Goal: Task Accomplishment & Management: Use online tool/utility

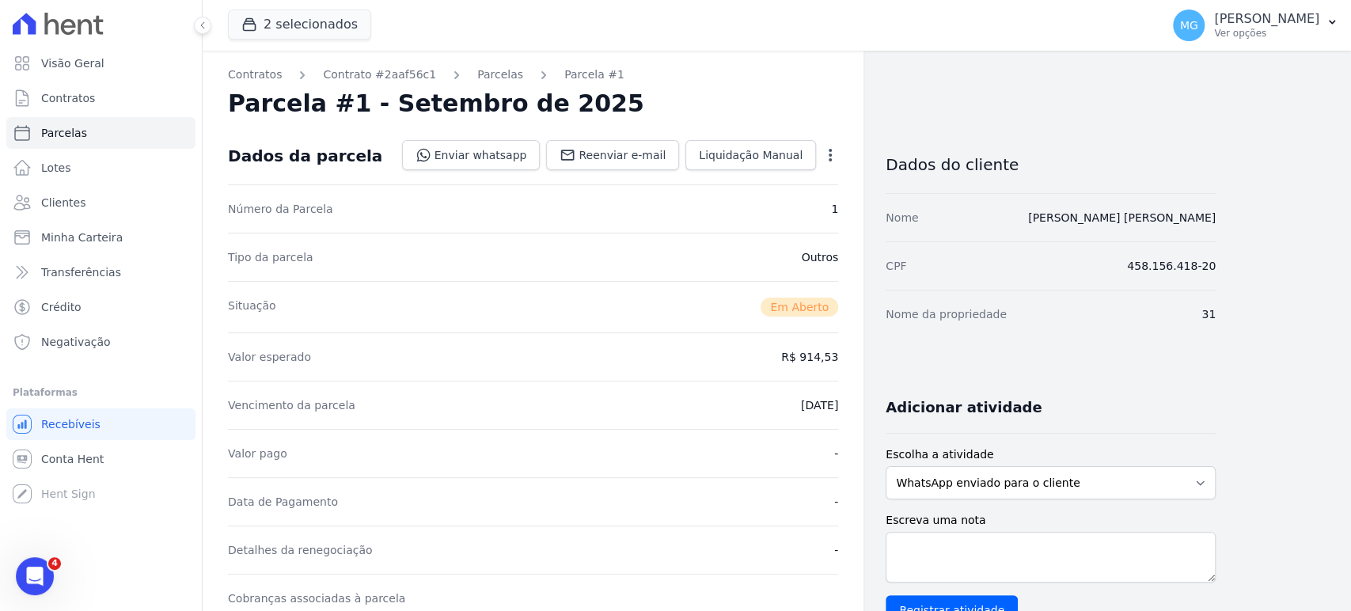
click at [66, 24] on icon at bounding box center [58, 24] width 91 height 22
click at [64, 28] on icon at bounding box center [58, 24] width 91 height 22
click at [68, 133] on span "Parcelas" at bounding box center [64, 133] width 46 height 16
select select
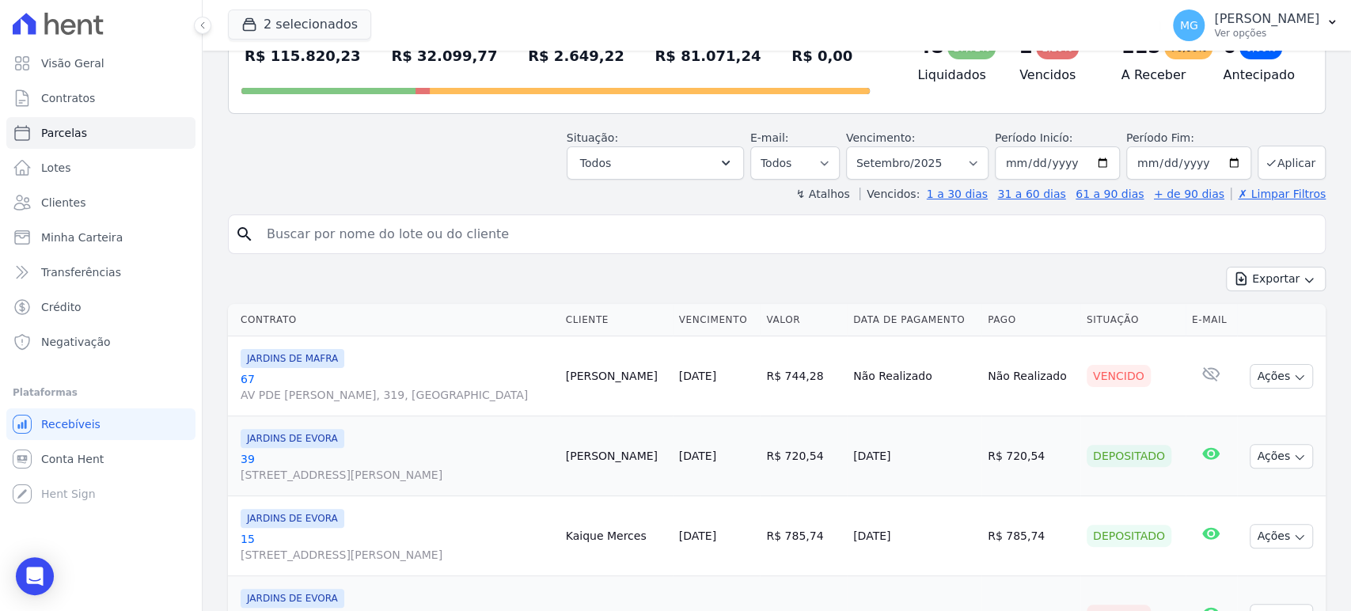
scroll to position [176, 0]
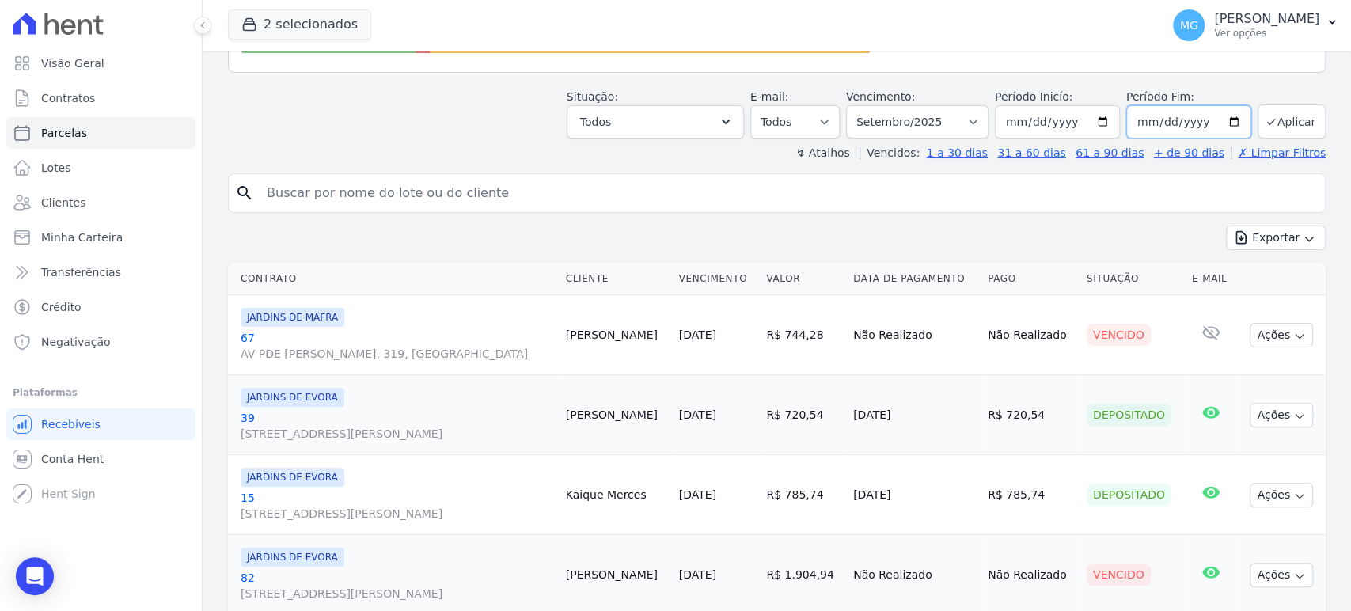
click at [1222, 124] on input "[DATE]" at bounding box center [1188, 121] width 125 height 33
type input "2025-09-10"
click at [1273, 122] on button "Aplicar" at bounding box center [1292, 121] width 68 height 34
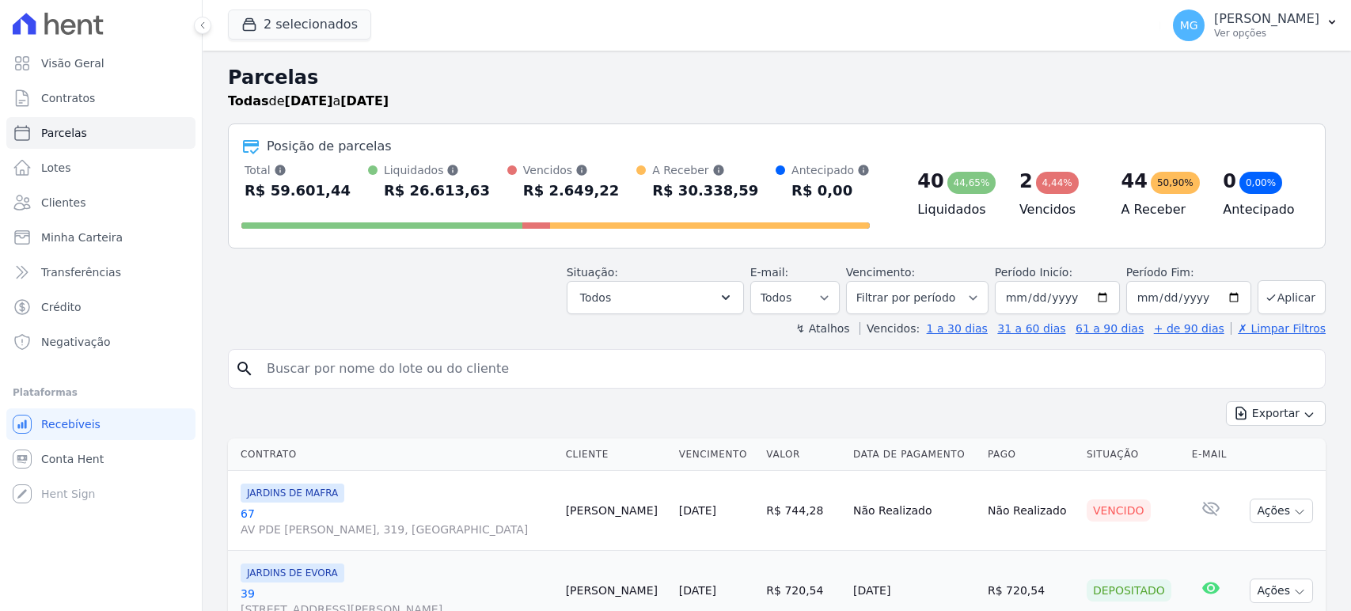
select select
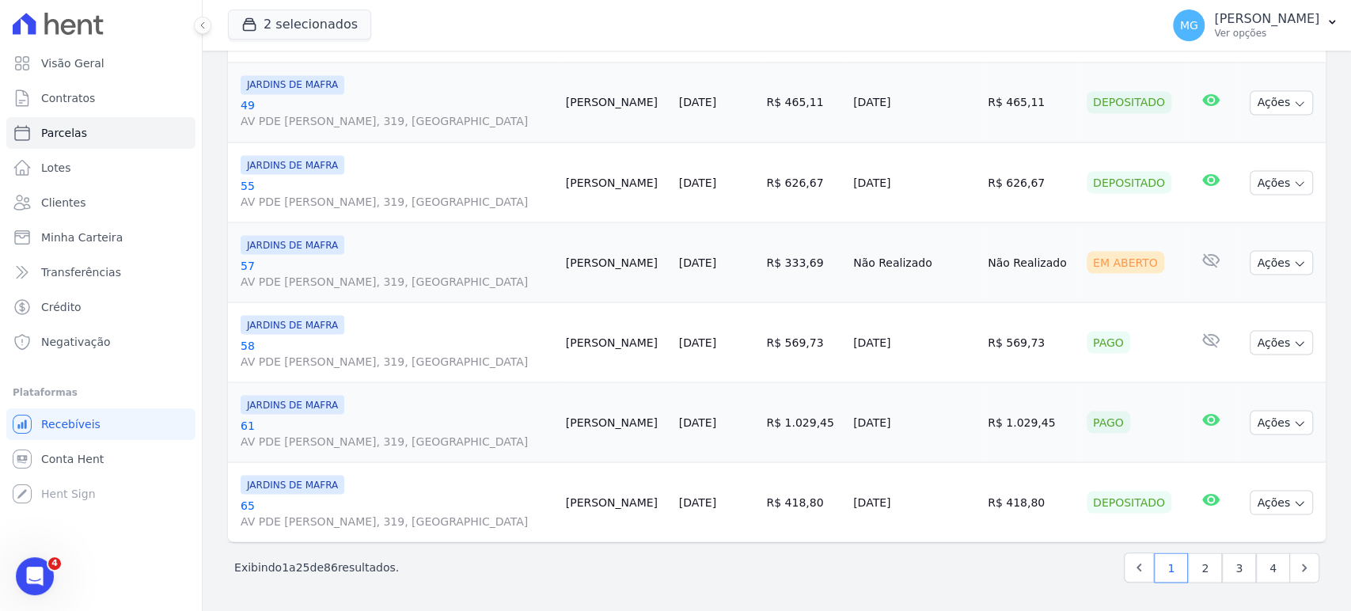
scroll to position [1999, 0]
click at [1194, 564] on link "2" at bounding box center [1205, 567] width 34 height 30
select select
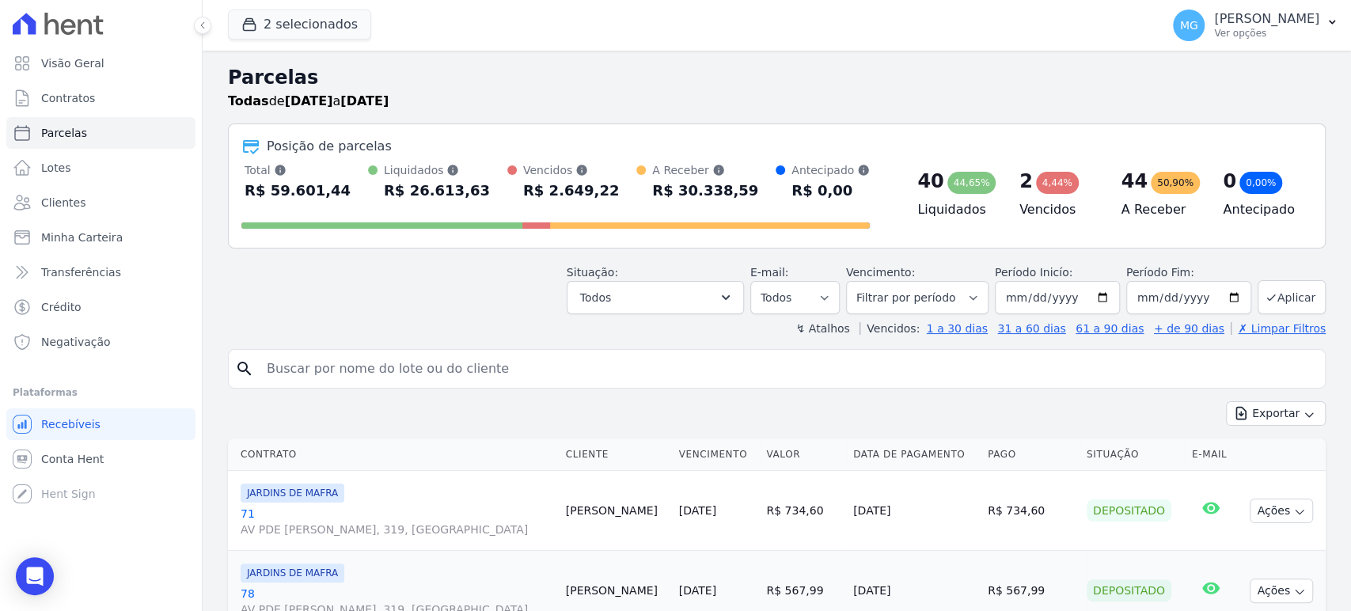
click at [517, 378] on input "search" at bounding box center [787, 369] width 1061 height 32
type input "109"
select select
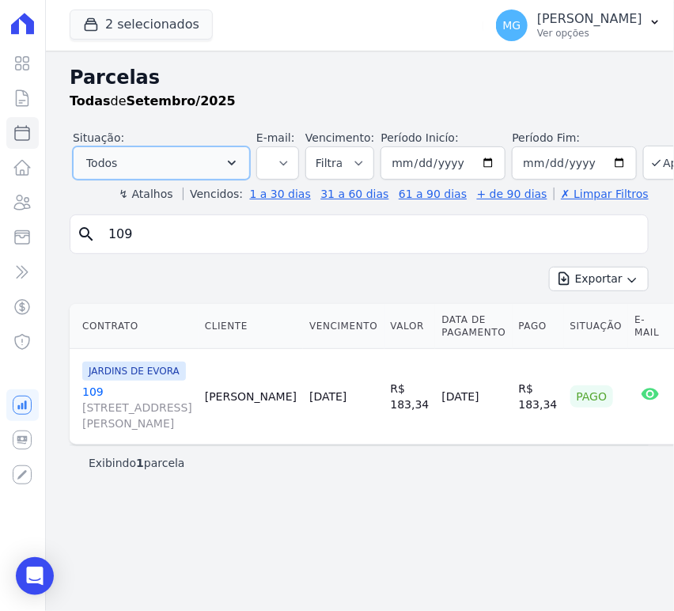
click at [166, 157] on button "Todos" at bounding box center [161, 162] width 177 height 33
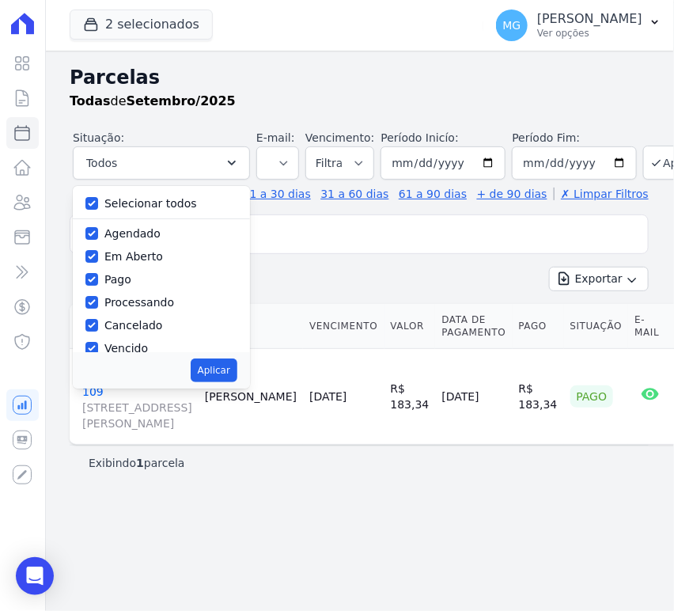
click at [319, 88] on h2 "Parcelas" at bounding box center [359, 77] width 579 height 28
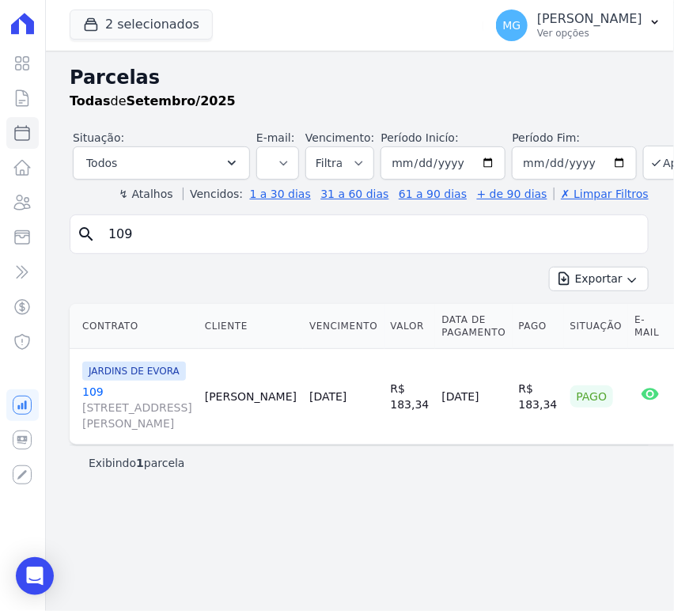
click at [247, 59] on div "Parcelas Todas de Setembro/2025 Situação: Agendado Em Aberto Pago Processando C…" at bounding box center [359, 331] width 630 height 560
click at [190, 236] on input "109" at bounding box center [370, 234] width 543 height 32
click at [627, 233] on input "109" at bounding box center [370, 234] width 543 height 32
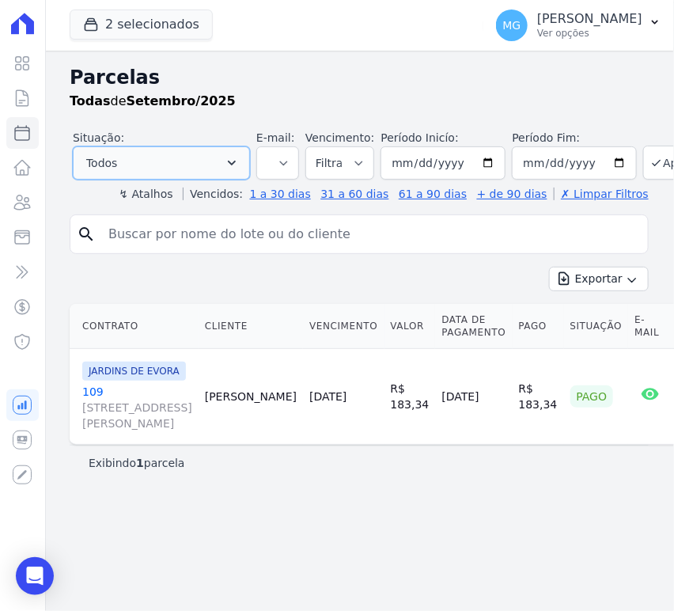
click at [233, 159] on icon "button" at bounding box center [232, 163] width 16 height 16
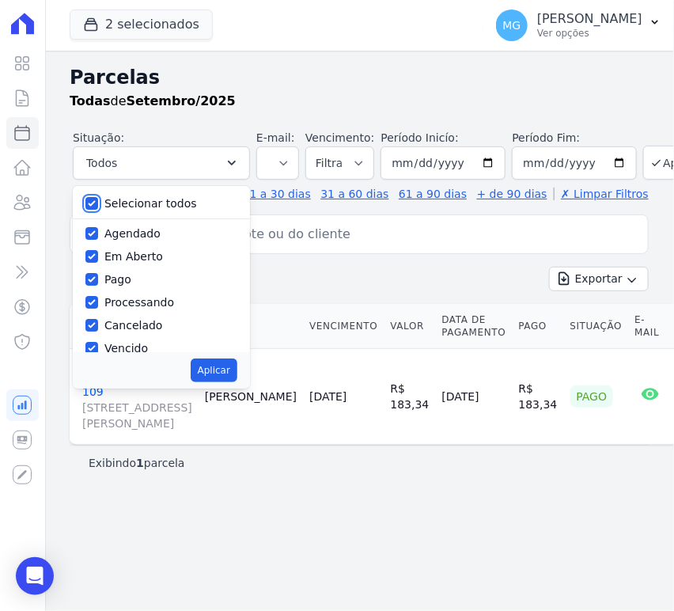
click at [95, 203] on input "Selecionar todos" at bounding box center [91, 203] width 13 height 13
checkbox input "false"
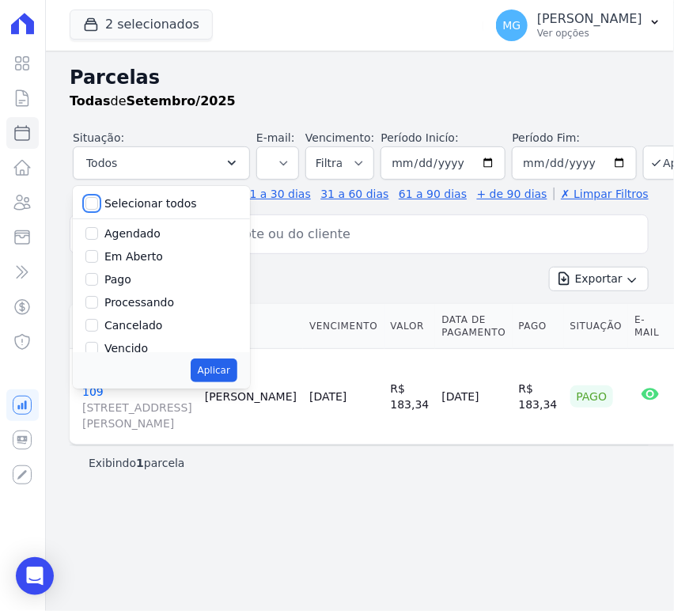
checkbox input "false"
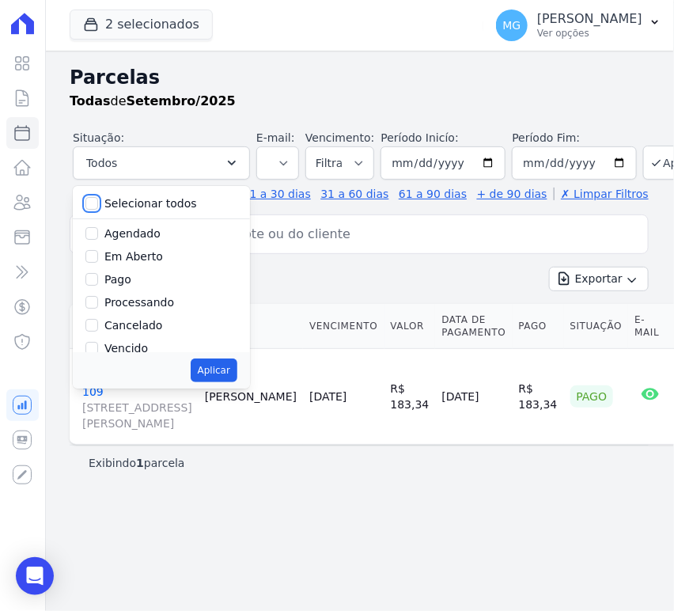
checkbox input "false"
click at [92, 235] on input "Agendado" at bounding box center [91, 233] width 13 height 13
checkbox input "true"
click at [209, 374] on button "Aplicar" at bounding box center [214, 371] width 47 height 24
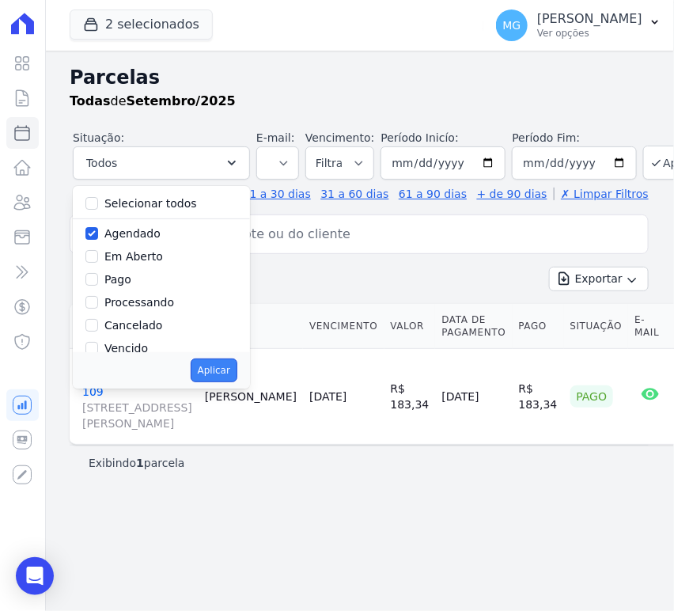
select select "scheduled"
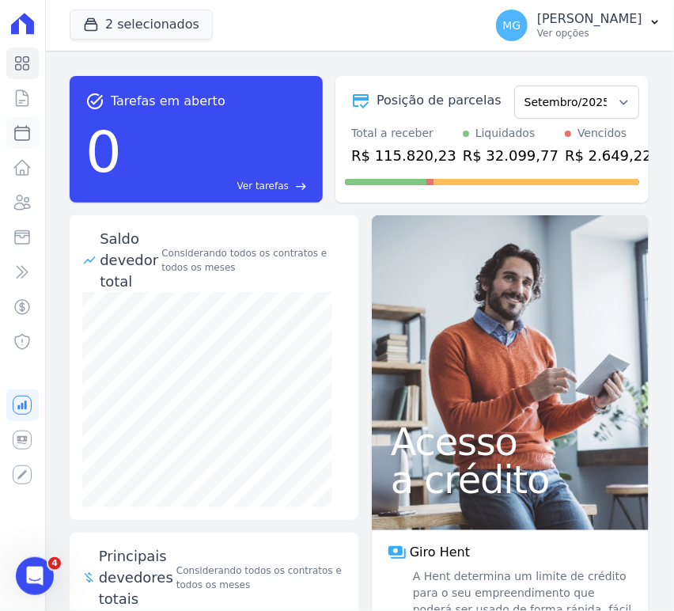
click at [20, 130] on icon at bounding box center [22, 132] width 19 height 19
select select
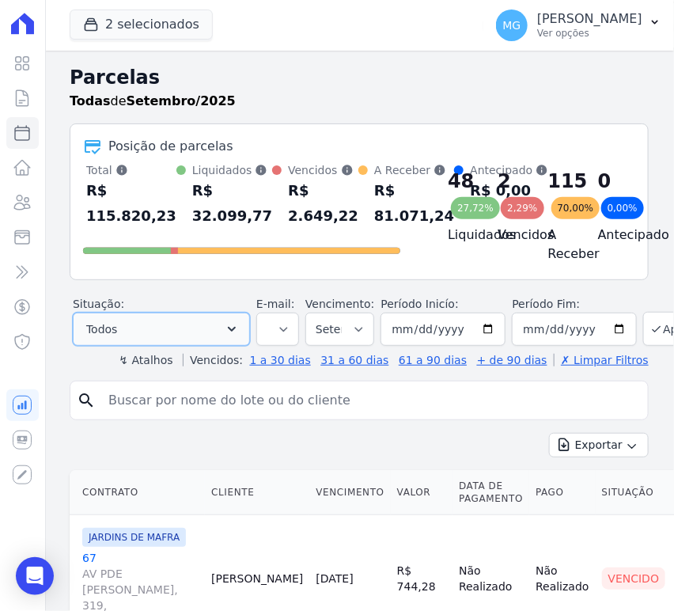
click at [191, 344] on button "Todos" at bounding box center [161, 329] width 177 height 33
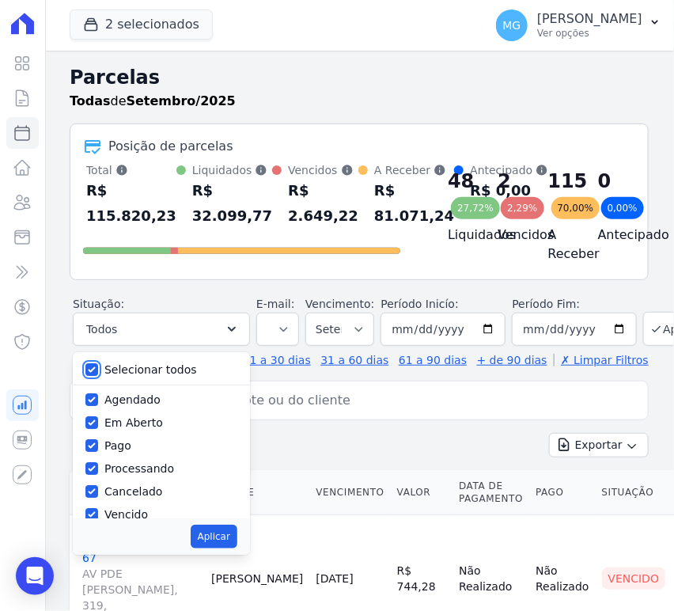
click at [85, 376] on input "Selecionar todos" at bounding box center [91, 369] width 13 height 13
checkbox input "false"
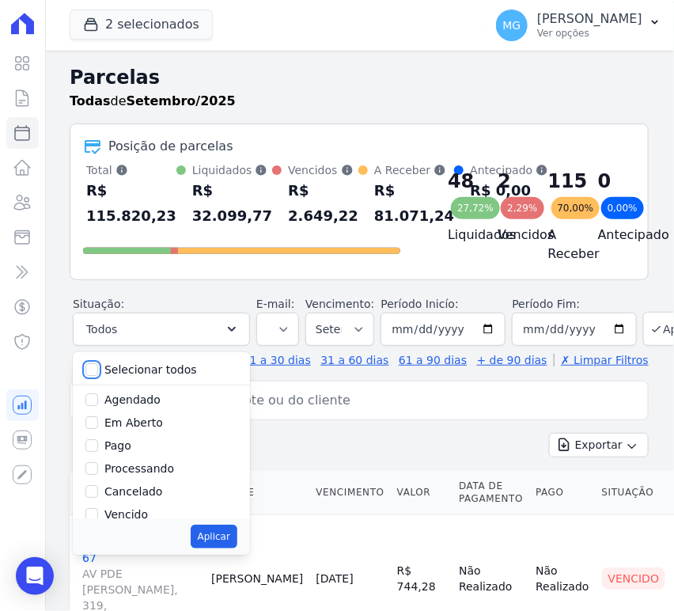
checkbox input "false"
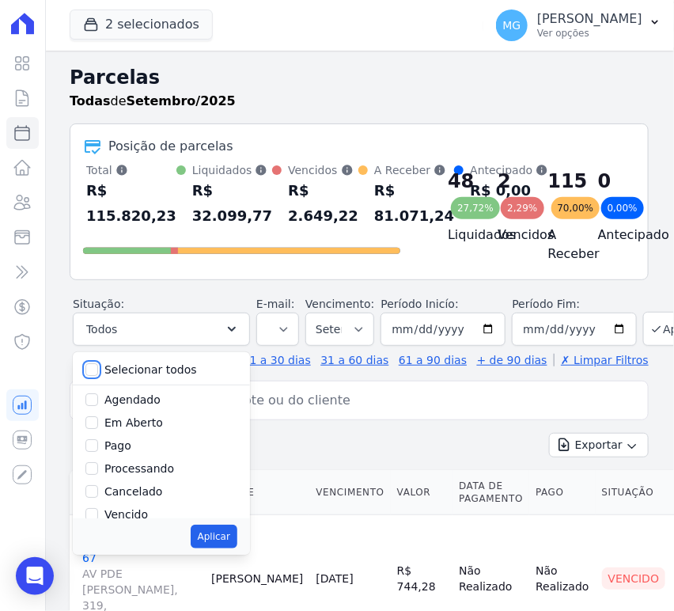
checkbox input "false"
click at [92, 406] on input "Agendado" at bounding box center [91, 399] width 13 height 13
checkbox input "true"
click at [215, 549] on button "Aplicar" at bounding box center [214, 537] width 47 height 24
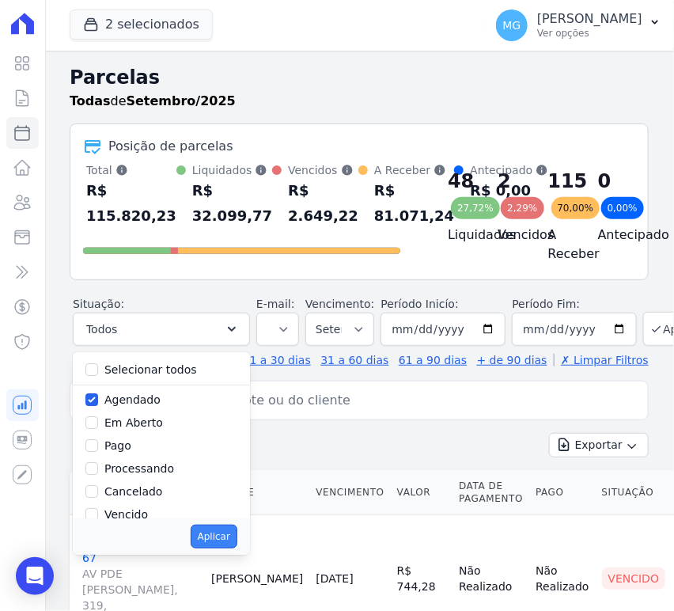
select select "scheduled"
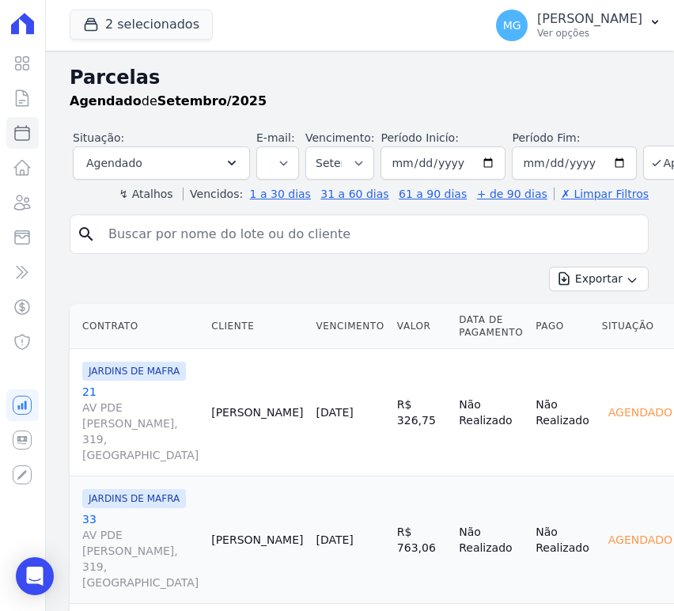
select select
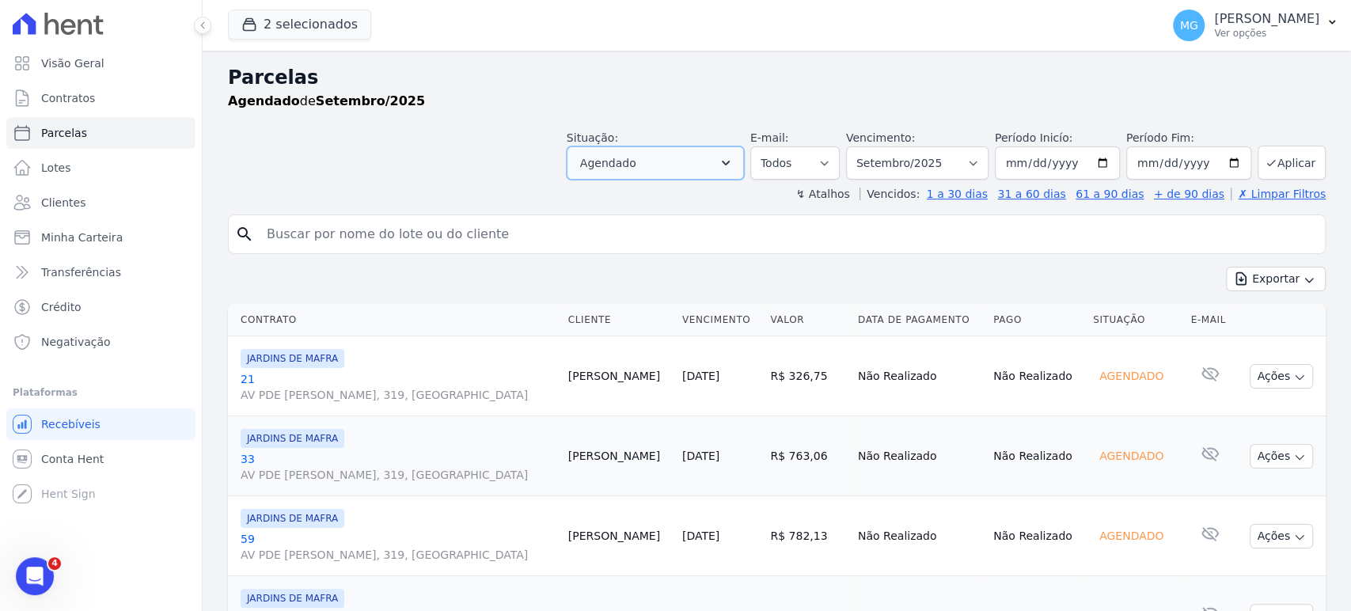
click at [636, 171] on span "Agendado" at bounding box center [608, 163] width 56 height 19
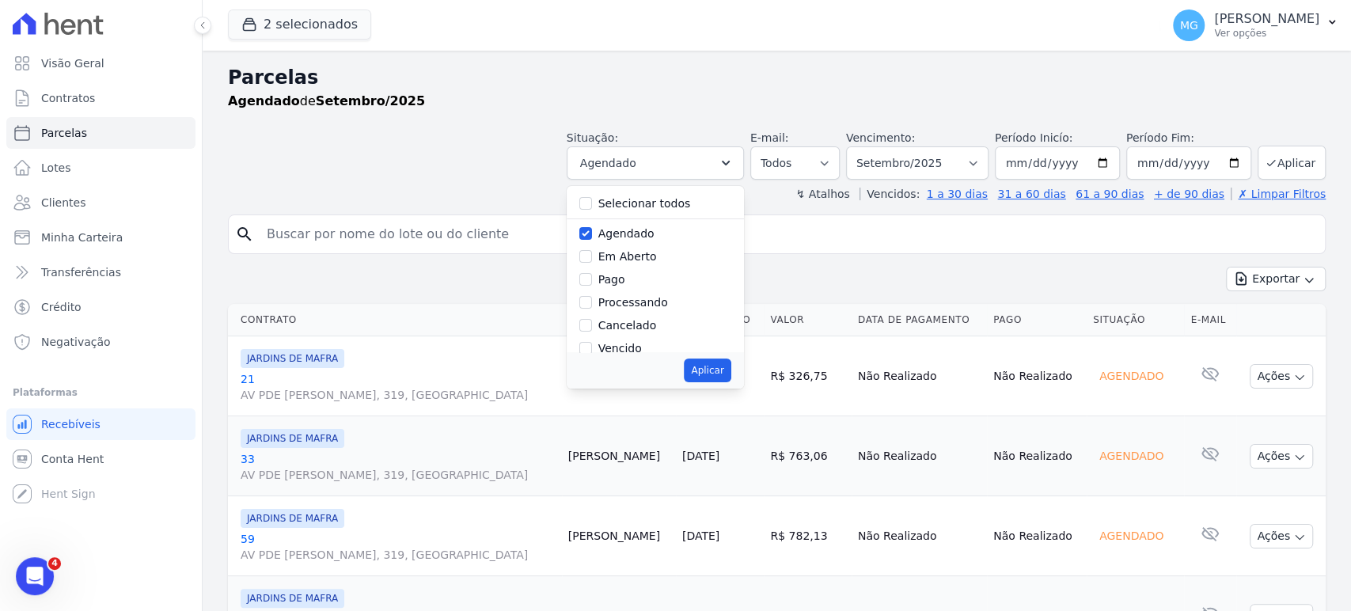
click at [640, 209] on label "Selecionar todos" at bounding box center [644, 203] width 93 height 13
click at [592, 209] on input "Selecionar todos" at bounding box center [585, 203] width 13 height 13
checkbox input "true"
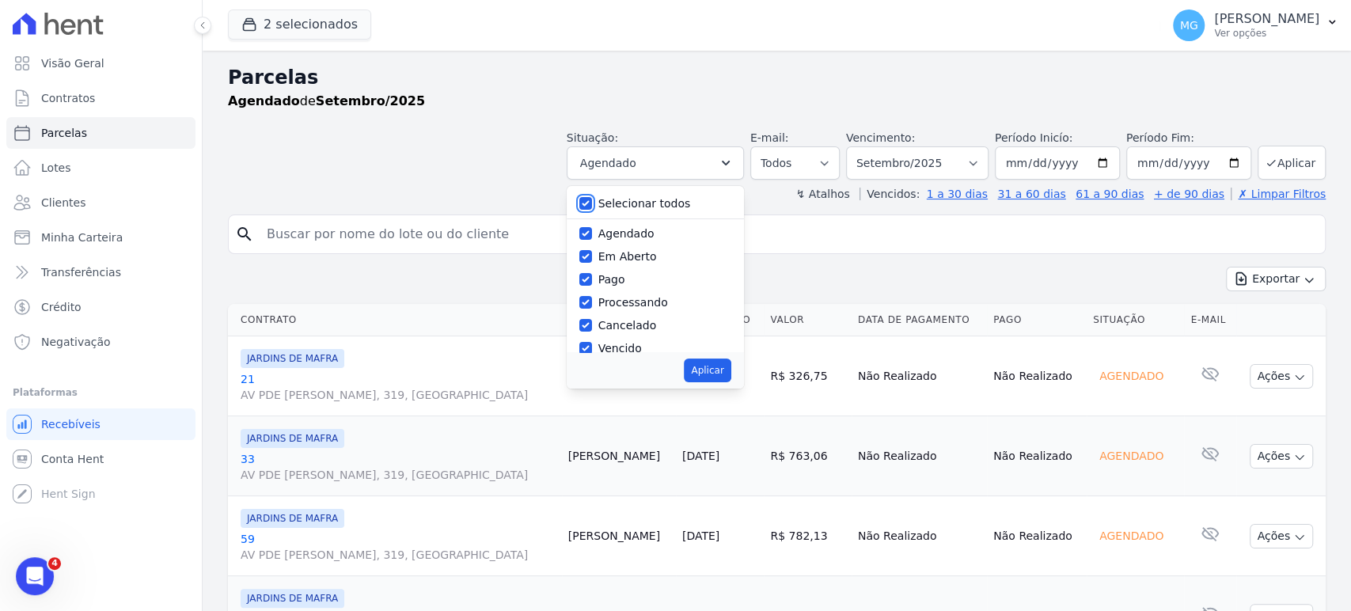
checkbox input "true"
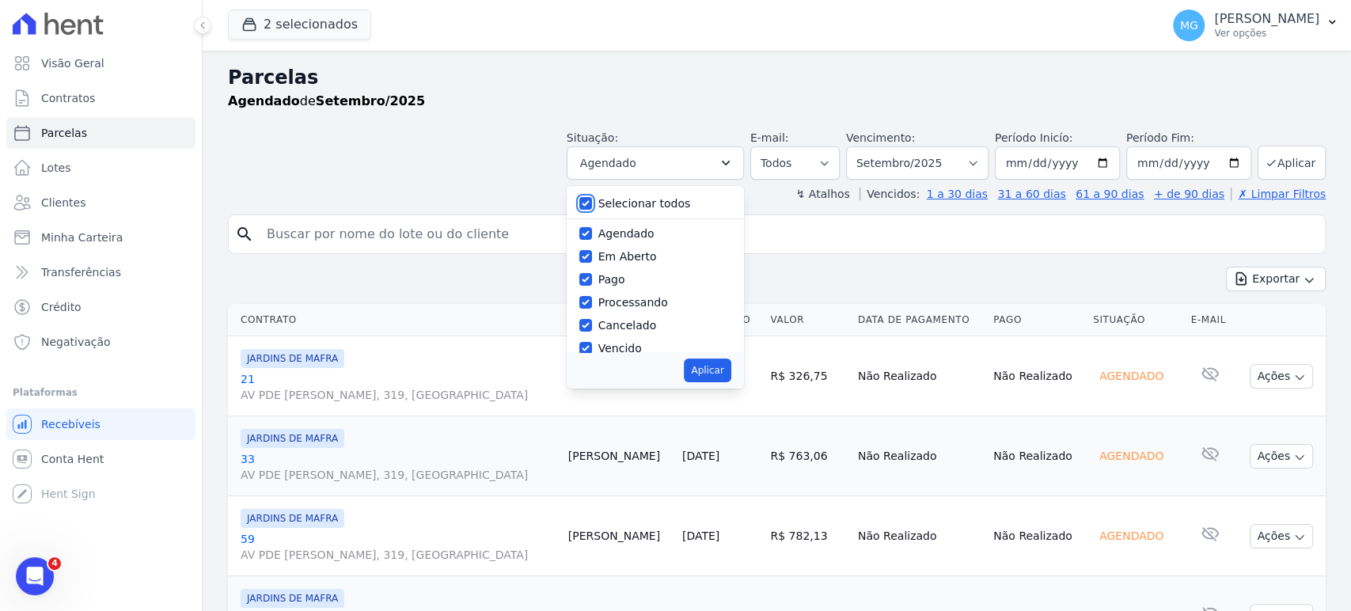
checkbox input "true"
click at [674, 377] on button "Aplicar" at bounding box center [707, 371] width 47 height 24
select select "scheduled"
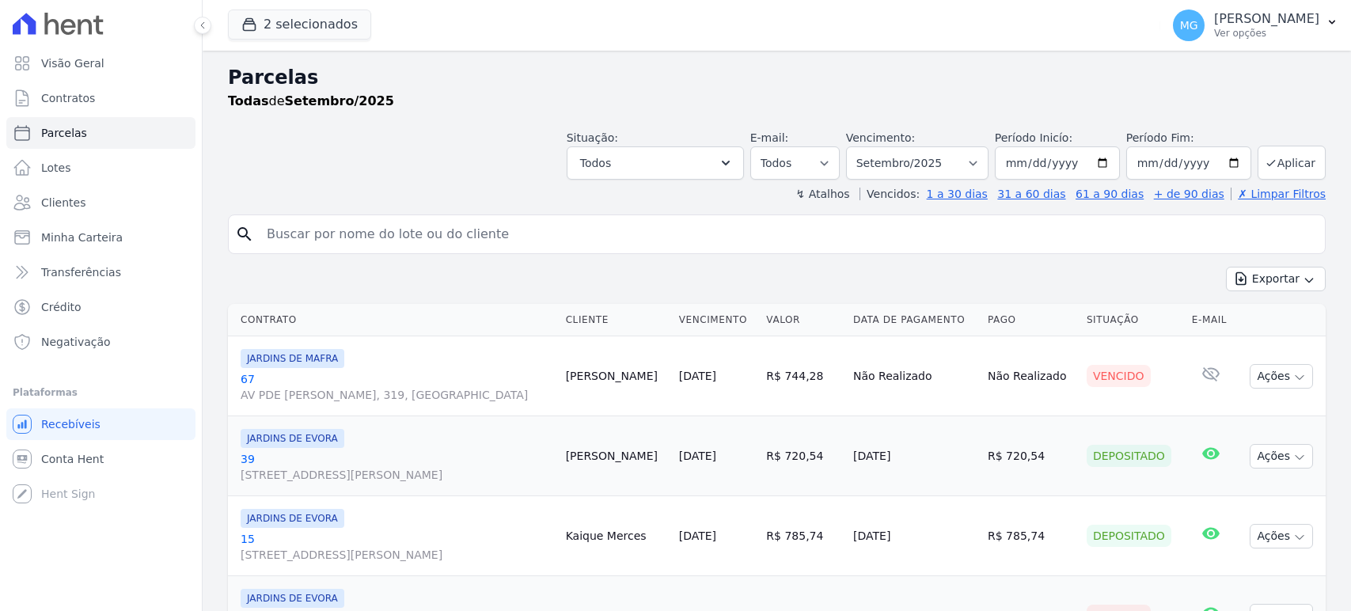
select select
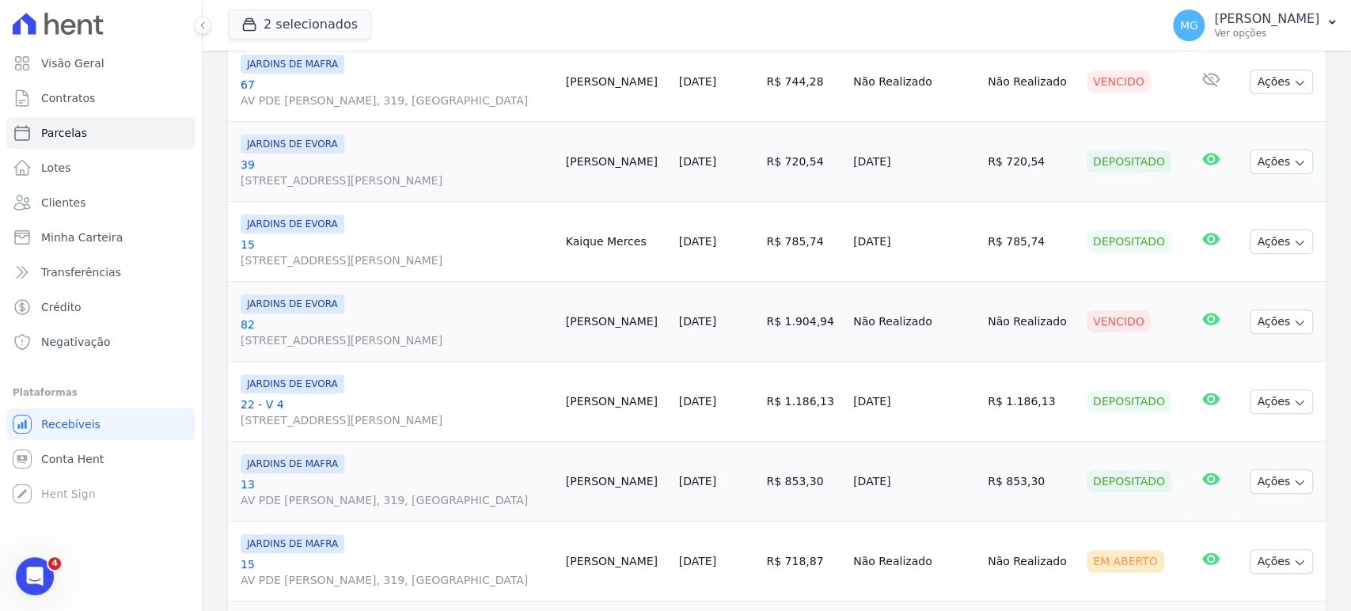
scroll to position [293, 0]
drag, startPoint x: 731, startPoint y: 96, endPoint x: 848, endPoint y: 112, distance: 118.2
click at [856, 112] on tr "JARDINS DE MAFRA [STREET_ADDRESS][PERSON_NAME] [PERSON_NAME] [DATE] R$ 744,28 N…" at bounding box center [777, 84] width 1098 height 80
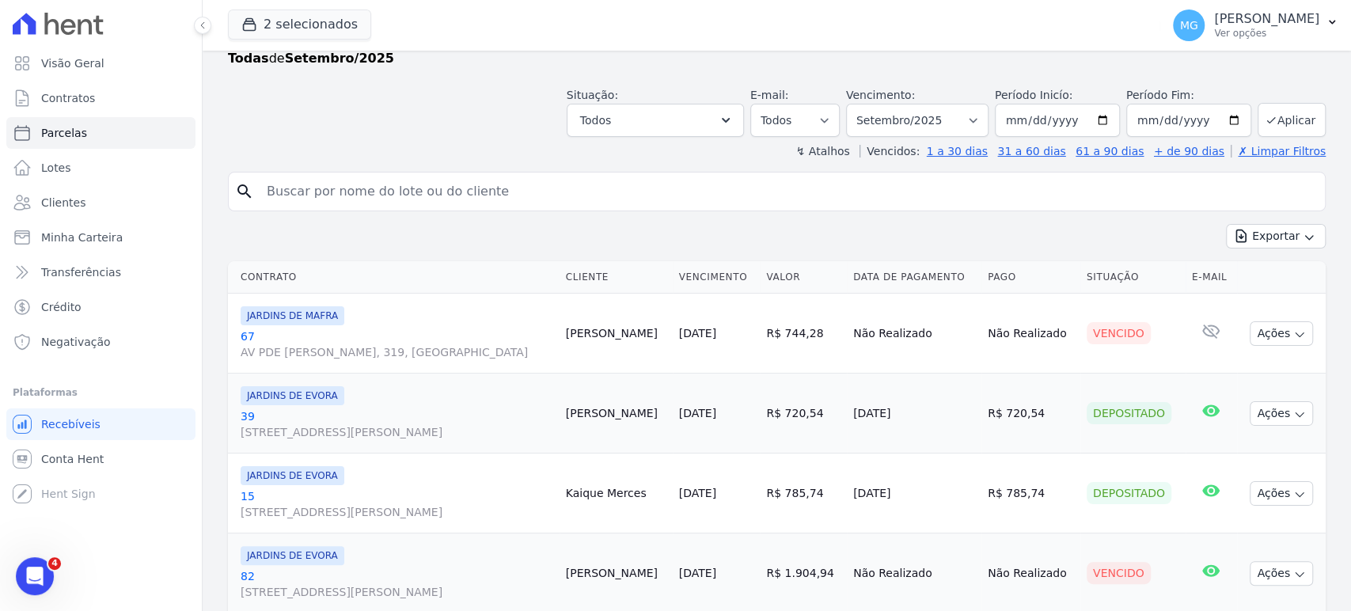
scroll to position [0, 0]
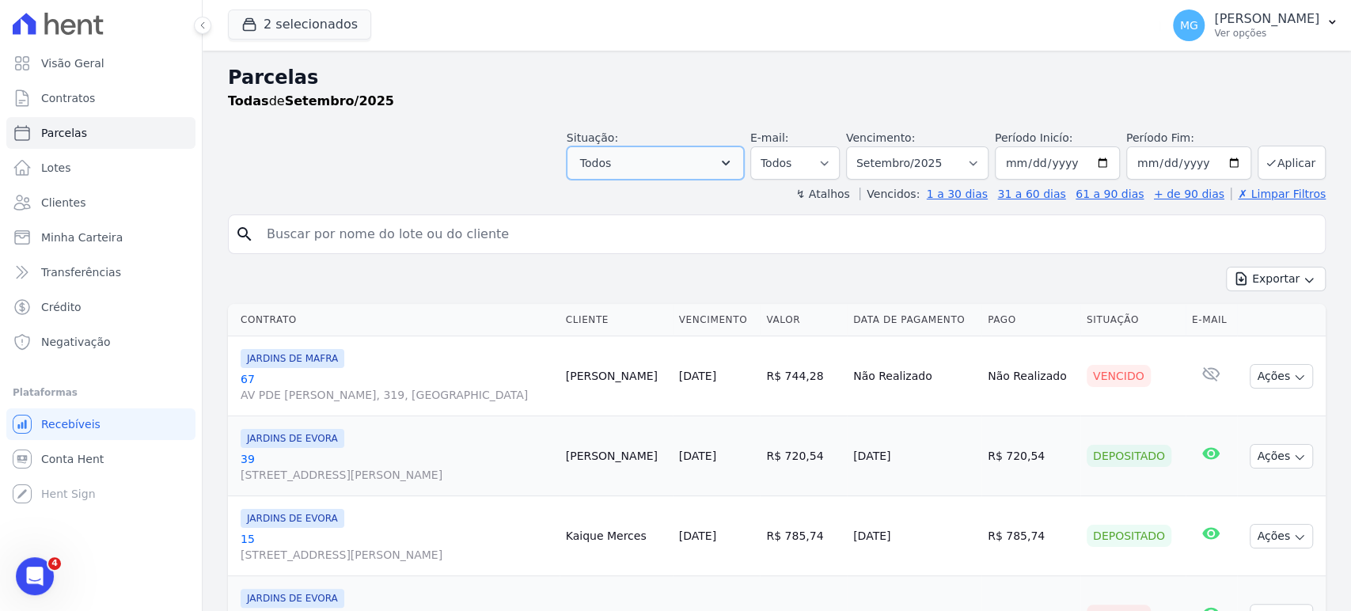
click at [716, 168] on button "Todos" at bounding box center [655, 162] width 177 height 33
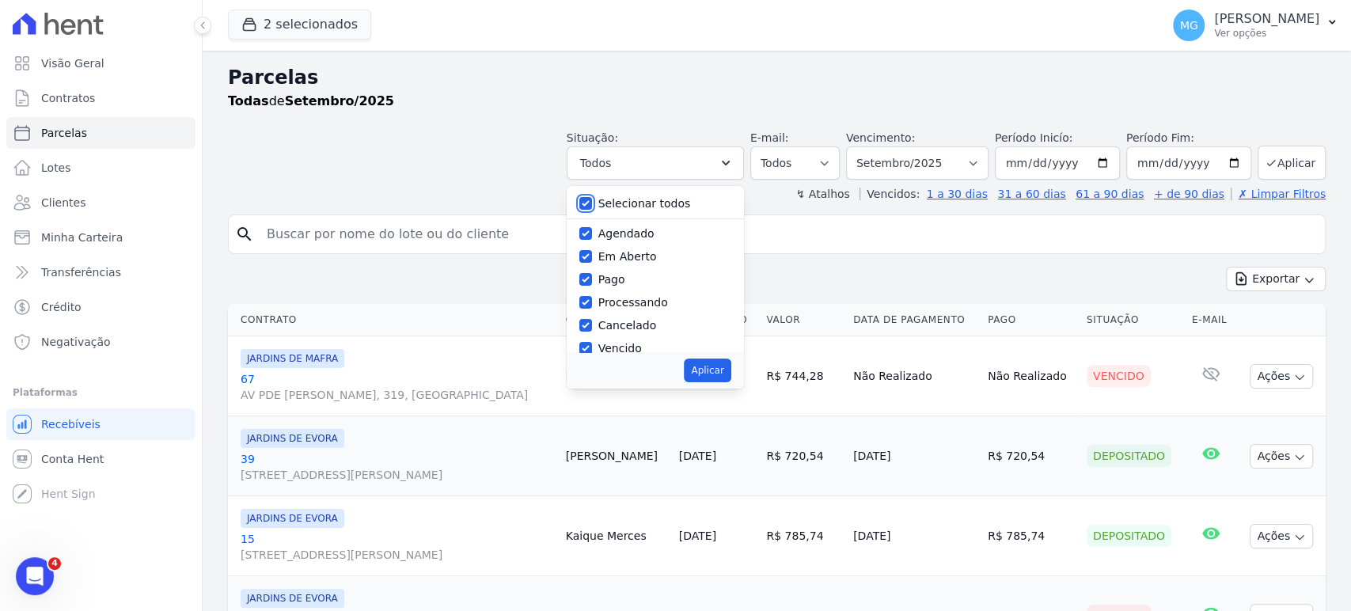
click at [592, 197] on input "Selecionar todos" at bounding box center [585, 203] width 13 height 13
checkbox input "false"
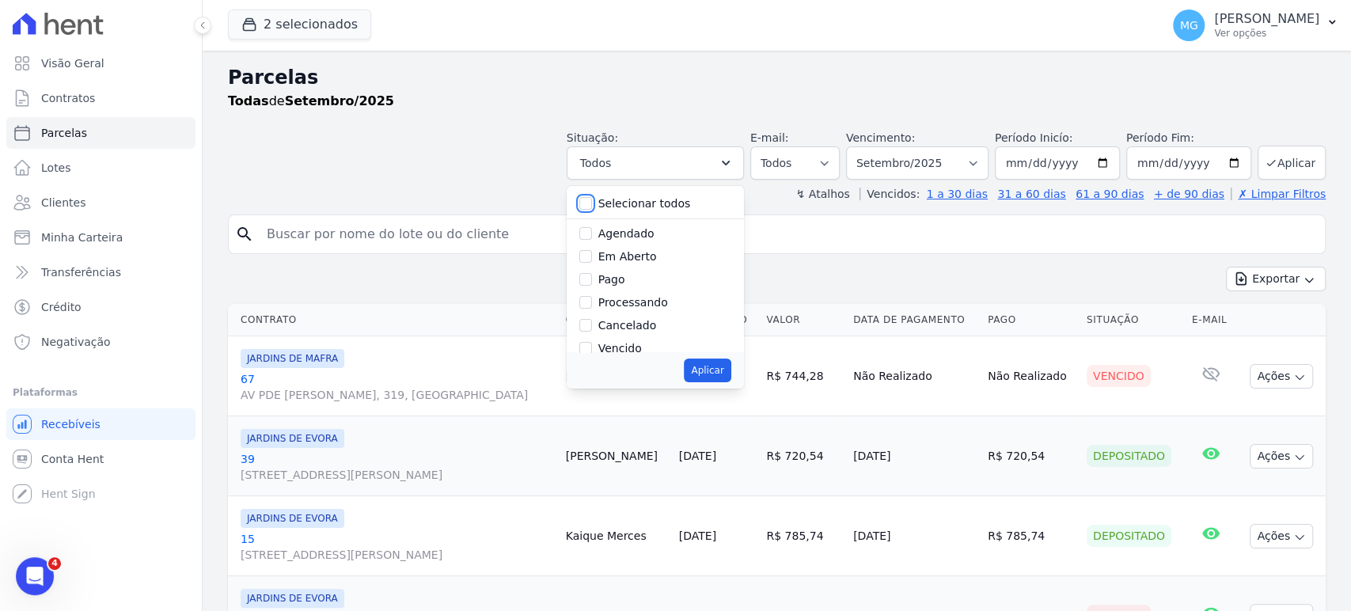
checkbox input "false"
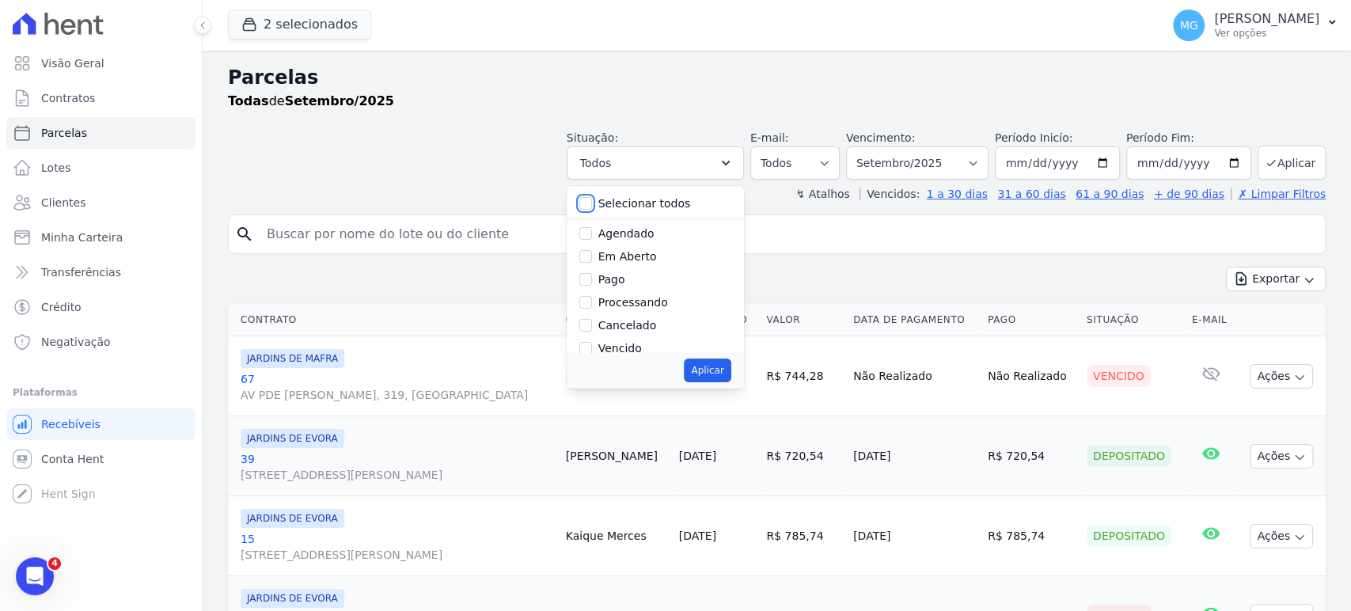
checkbox input "false"
click at [592, 348] on input "Vencido" at bounding box center [585, 348] width 13 height 13
checkbox input "true"
click at [707, 371] on button "Aplicar" at bounding box center [707, 371] width 47 height 24
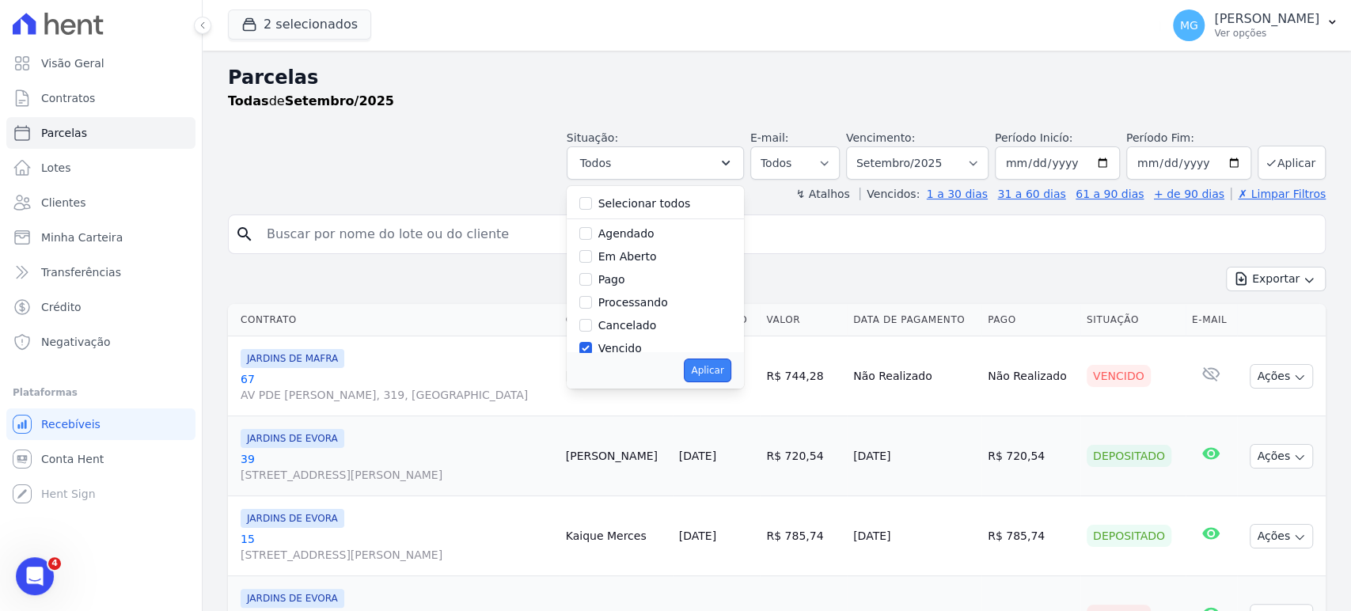
select select "overdue"
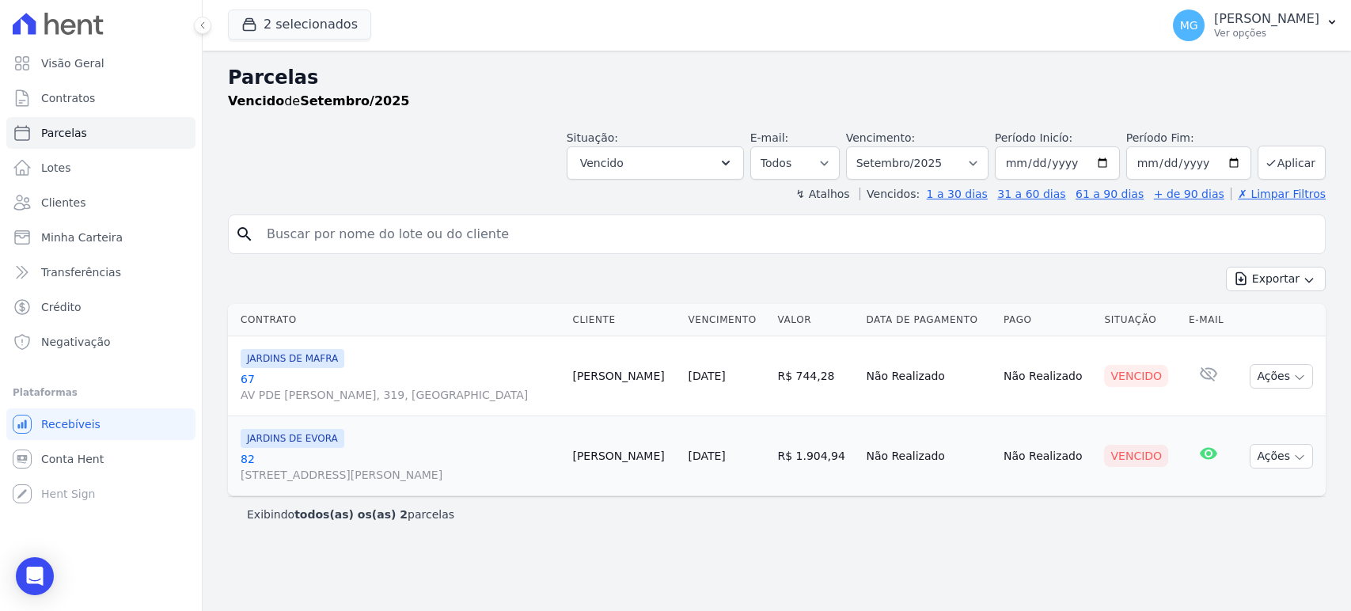
select select
click at [321, 321] on th "Contrato" at bounding box center [397, 320] width 338 height 32
click at [424, 286] on div "Exportar Exportar PDF Exportar CSV" at bounding box center [777, 285] width 1098 height 37
drag, startPoint x: 667, startPoint y: 378, endPoint x: 765, endPoint y: 387, distance: 97.8
click at [681, 387] on td "[PERSON_NAME]" at bounding box center [624, 376] width 116 height 80
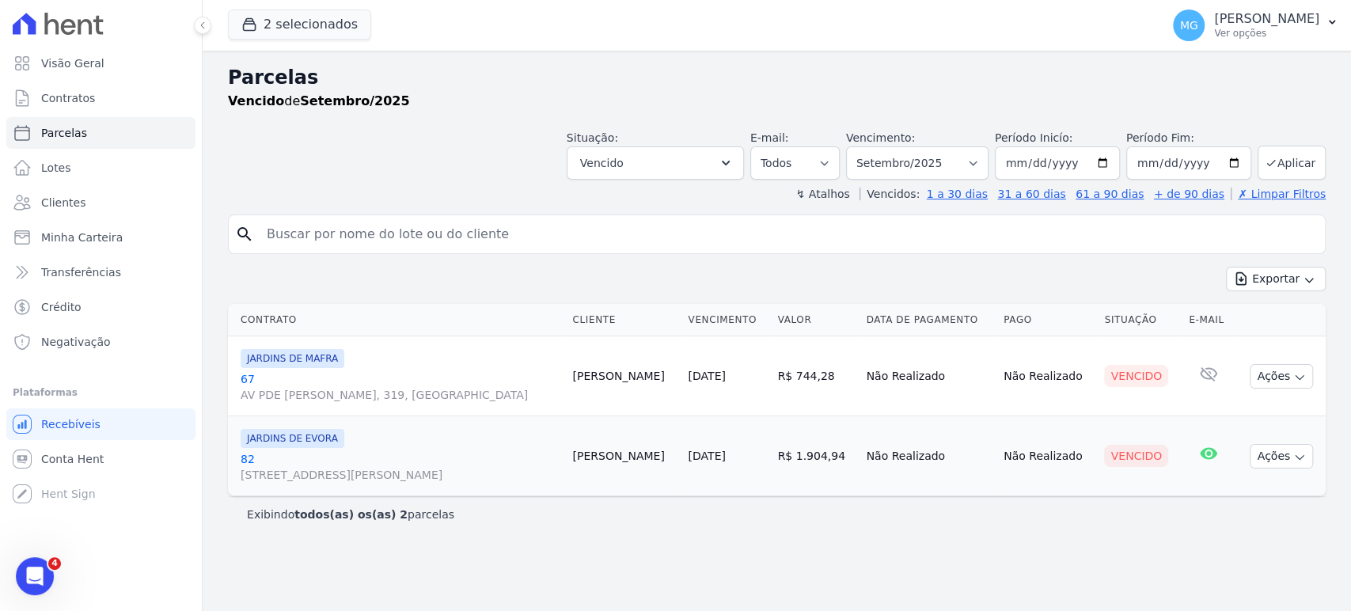
click at [681, 438] on td "[PERSON_NAME]" at bounding box center [624, 456] width 116 height 80
click at [699, 168] on button "Vencido" at bounding box center [655, 162] width 177 height 33
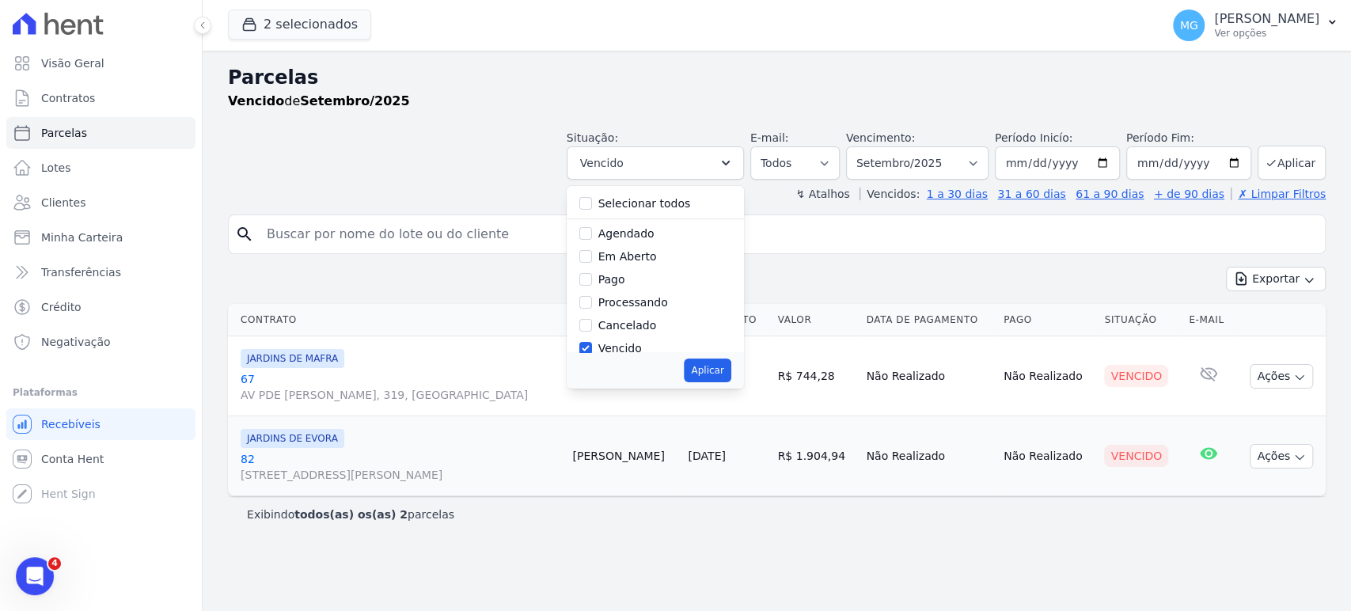
click at [545, 134] on div "Situação: Agendado Em Aberto Pago Processando Cancelado Vencido Transferindo De…" at bounding box center [777, 151] width 1098 height 56
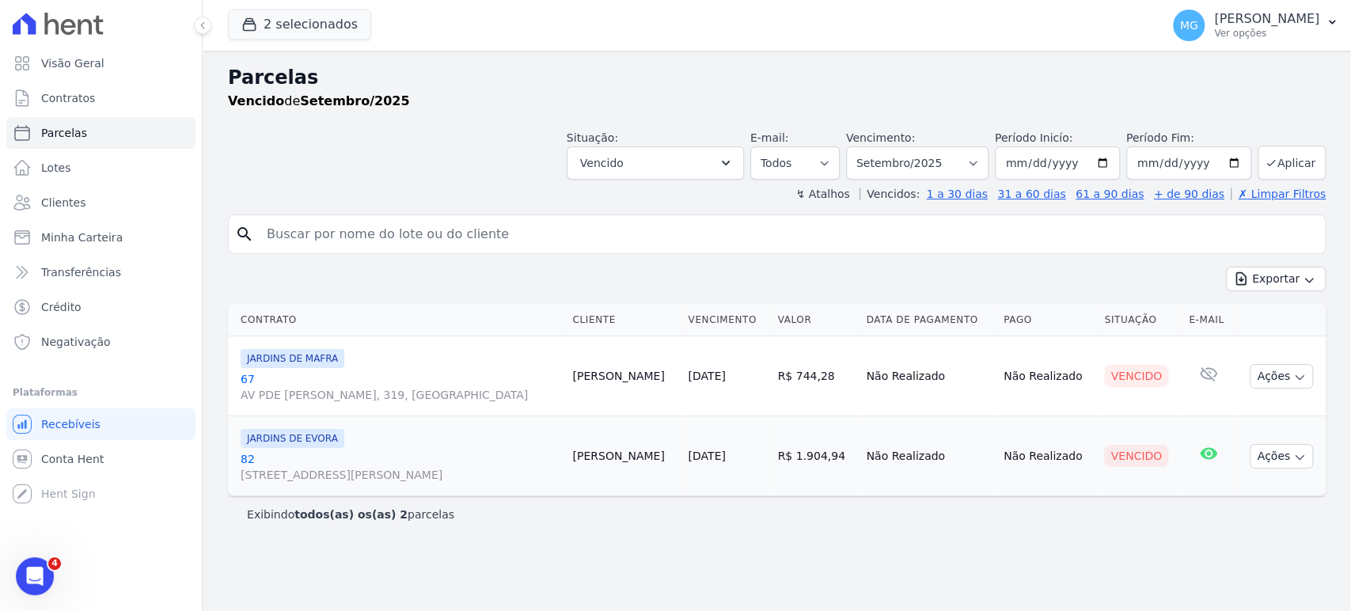
click at [784, 49] on div "2 selecionados CONSTRUTORA MINERVA LTDA JARDINS DE [GEOGRAPHIC_DATA] JARDINS DE…" at bounding box center [691, 25] width 926 height 52
drag, startPoint x: 233, startPoint y: 351, endPoint x: 1331, endPoint y: 442, distance: 1101.6
click at [1331, 442] on div "Contrato Cliente Vencimento [GEOGRAPHIC_DATA] Data de Pagamento Pago Situação E…" at bounding box center [777, 400] width 1148 height 205
click at [1323, 439] on td "Ações Ver boleto [GEOGRAPHIC_DATA] Antecipação não disponível Enviar whatsapp R…" at bounding box center [1281, 456] width 90 height 80
drag, startPoint x: 840, startPoint y: 370, endPoint x: 938, endPoint y: 484, distance: 151.0
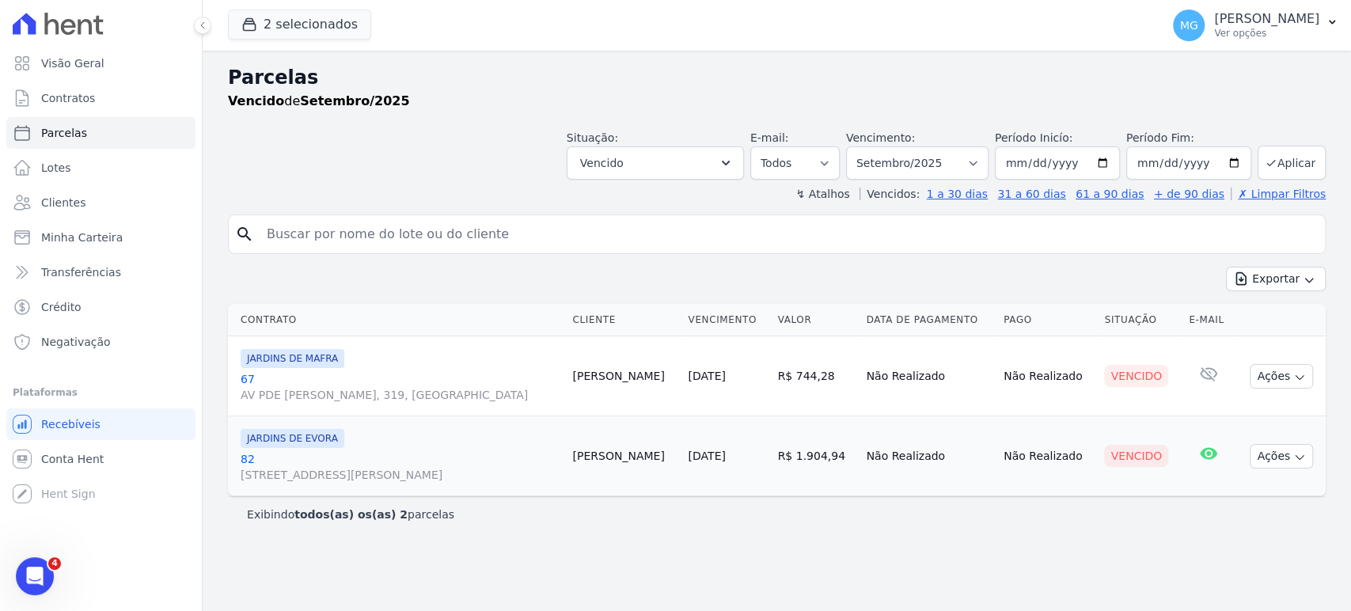
click at [938, 484] on tbody "JARDINS DE MAFRA [STREET_ADDRESS][PERSON_NAME] [PERSON_NAME] [DATE] R$ 744,28 N…" at bounding box center [777, 416] width 1098 height 160
click at [1011, 504] on div "Exibindo todos(as) os(as) 2 parcelas" at bounding box center [777, 514] width 1098 height 36
click at [424, 140] on div "Situação: Agendado Em Aberto Pago Processando Cancelado Vencido Transferindo De…" at bounding box center [777, 151] width 1098 height 56
drag, startPoint x: 310, startPoint y: 441, endPoint x: 354, endPoint y: 446, distance: 43.8
click at [354, 446] on div "JARDINS DE EVORA" at bounding box center [400, 438] width 319 height 19
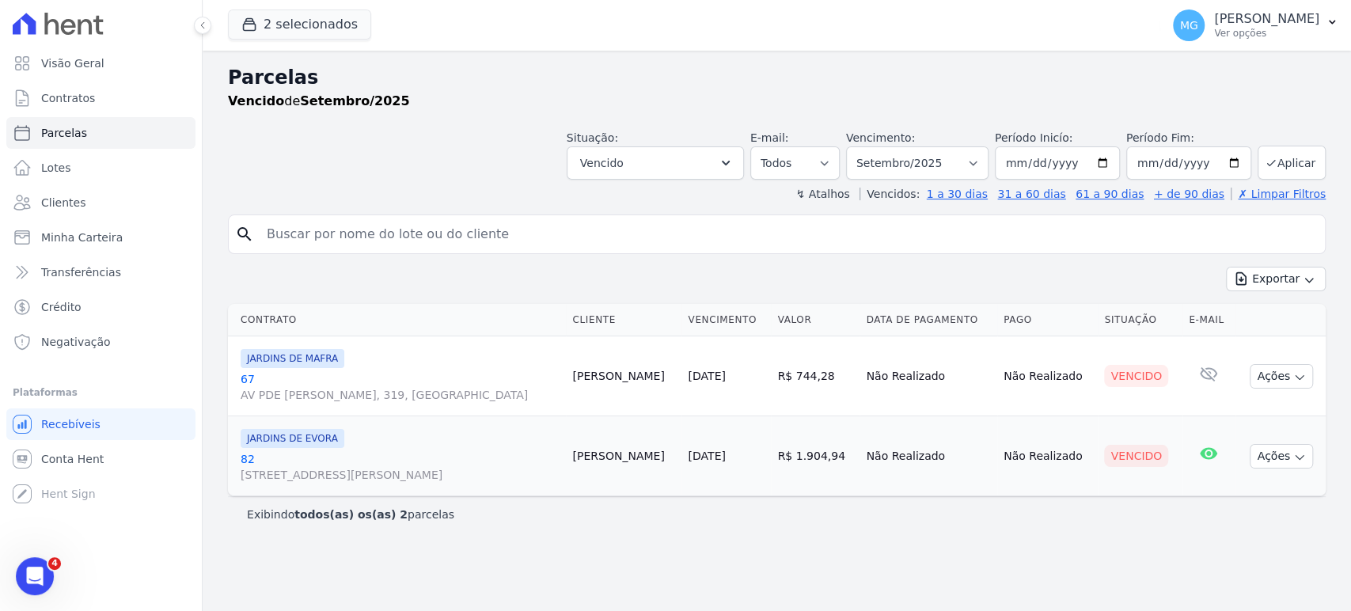
drag, startPoint x: 767, startPoint y: 452, endPoint x: 844, endPoint y: 454, distance: 76.8
click at [844, 454] on tr "JARDINS DE EVORA [STREET_ADDRESS] [PERSON_NAME] [DATE] R$ 1.904,94 Não Realizad…" at bounding box center [777, 456] width 1098 height 80
drag, startPoint x: 859, startPoint y: 507, endPoint x: 867, endPoint y: 505, distance: 8.3
click at [864, 507] on div "Exibindo todos(as) os(as) 2 parcelas" at bounding box center [777, 515] width 1060 height 16
click at [248, 454] on link "[STREET_ADDRESS][PERSON_NAME]" at bounding box center [400, 467] width 319 height 32
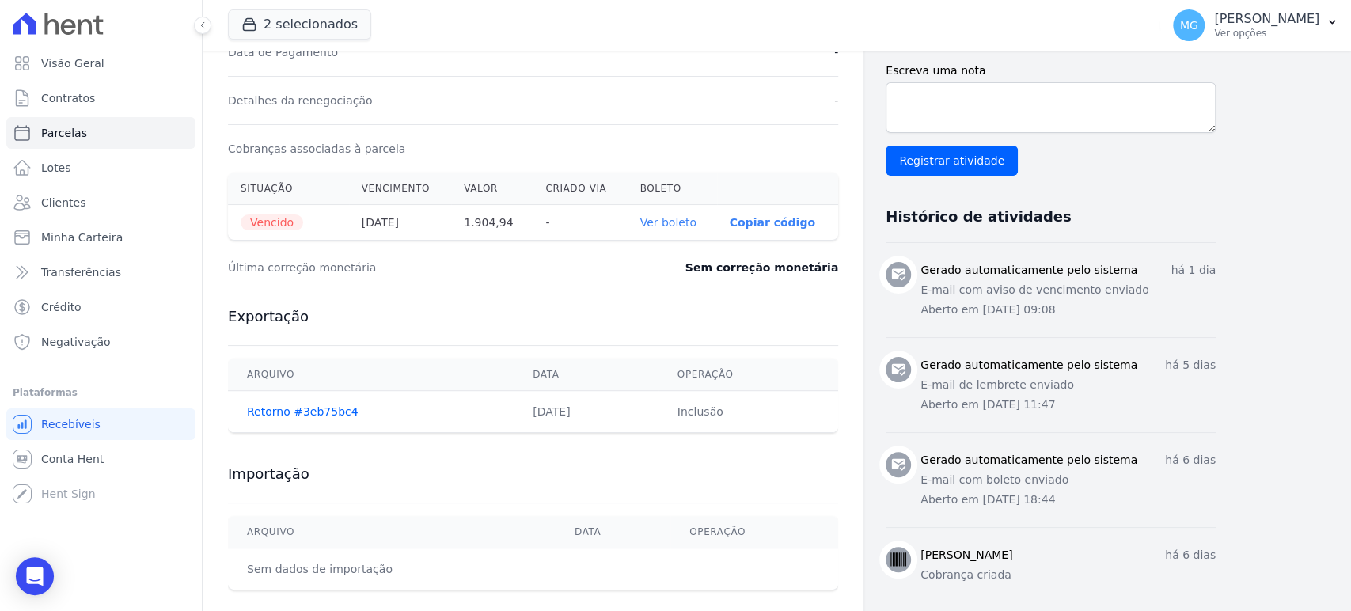
scroll to position [469, 0]
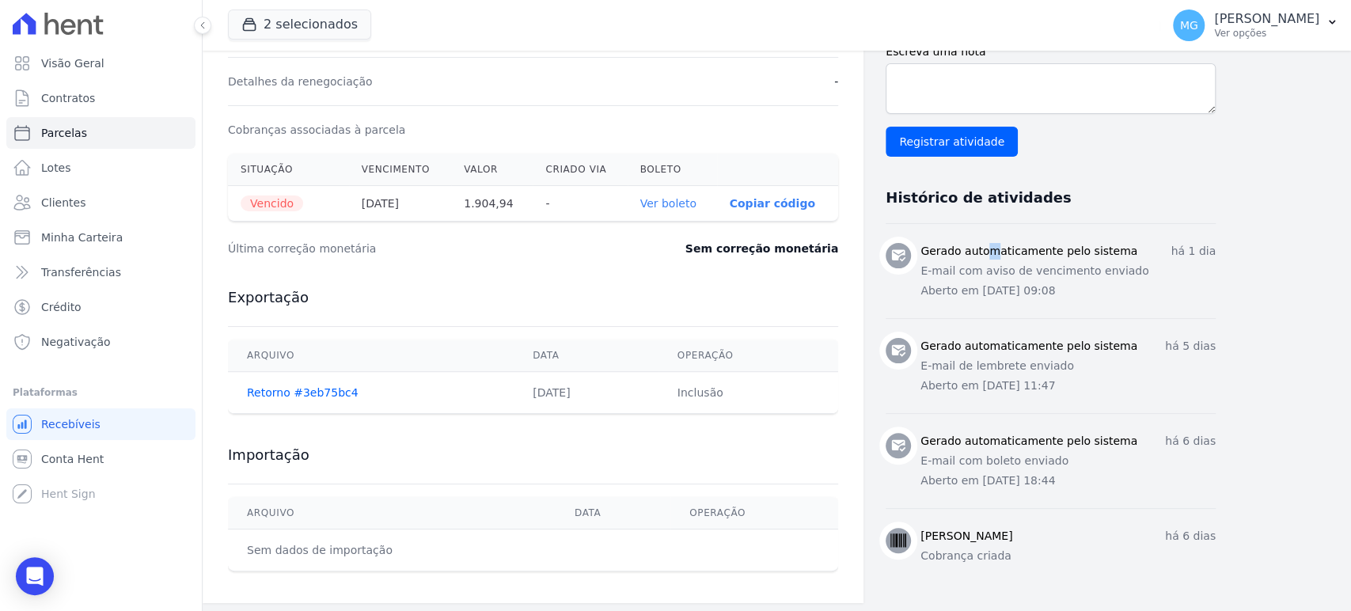
drag, startPoint x: 1016, startPoint y: 252, endPoint x: 924, endPoint y: 233, distance: 93.6
click at [924, 233] on li "Gerado automaticamente pelo sistema há 1 dia E-mail com aviso de vencimento env…" at bounding box center [1051, 271] width 330 height 94
click at [919, 246] on div "Gerado automaticamente pelo sistema há 1 dia E-mail com aviso de vencimento env…" at bounding box center [1051, 269] width 330 height 56
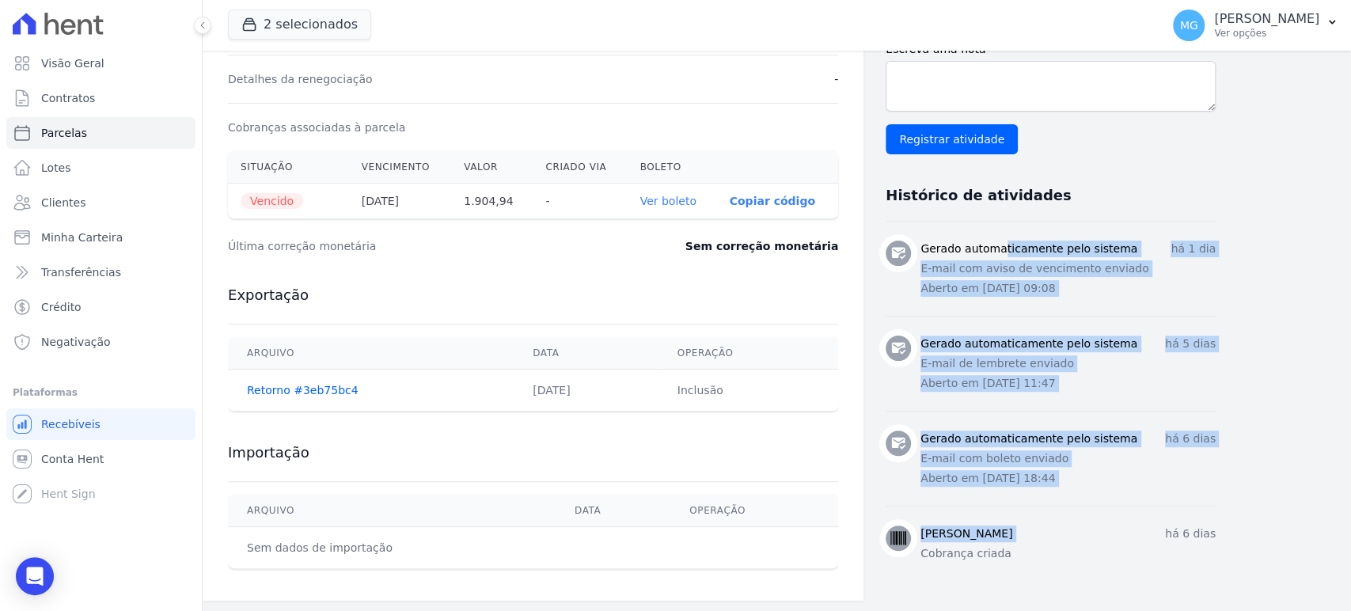
drag, startPoint x: 934, startPoint y: 245, endPoint x: 1126, endPoint y: 530, distance: 343.1
click at [1126, 530] on ul "Gerado automaticamente pelo sistema há 1 dia E-mail com aviso de vencimento env…" at bounding box center [1051, 403] width 330 height 363
click at [1274, 258] on div "Contratos Contrato #b788c944 [GEOGRAPHIC_DATA] Parcela #1 [GEOGRAPHIC_DATA] #1 …" at bounding box center [764, 90] width 1123 height 1021
click at [975, 325] on li "Gerado automaticamente pelo sistema há 5 dias E-mail de lembrete enviado [PERSO…" at bounding box center [1051, 363] width 330 height 95
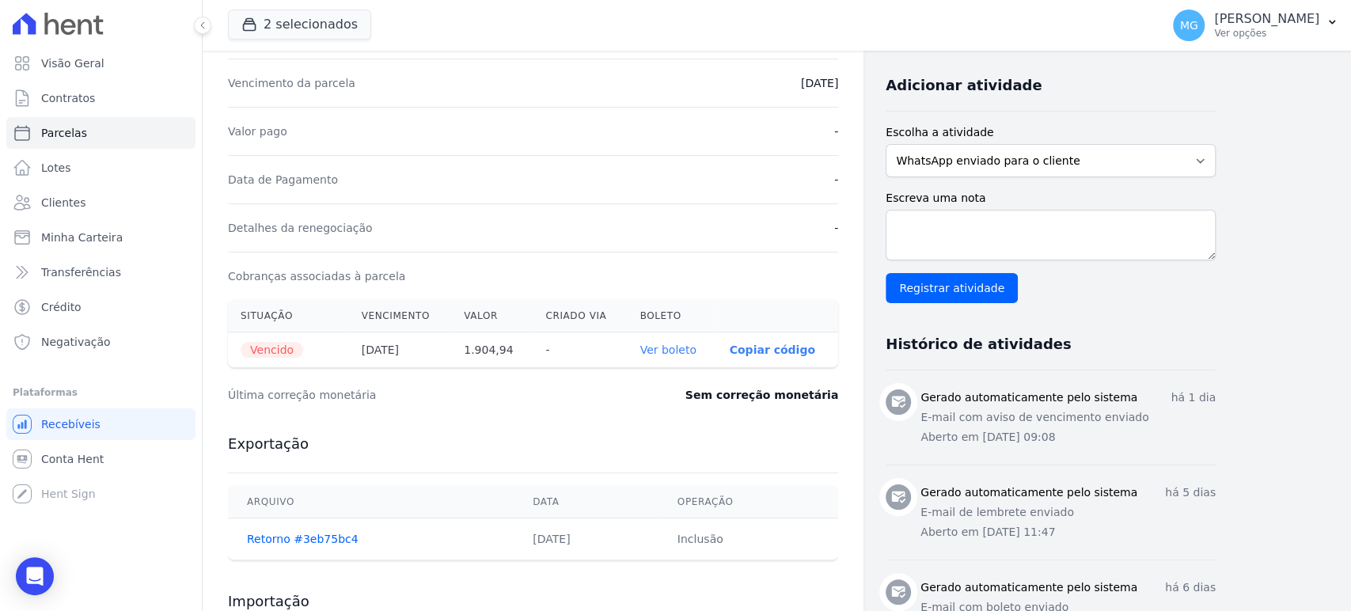
scroll to position [351, 0]
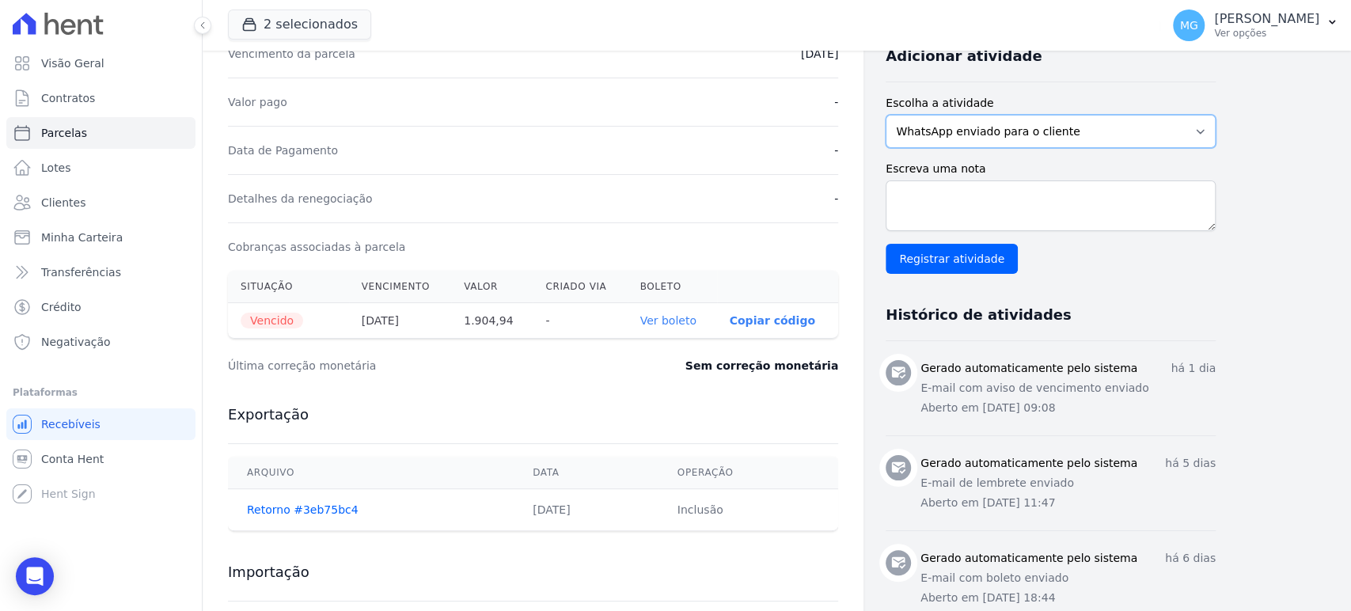
click at [1125, 126] on select "WhatsApp enviado para o cliente Adicionar um comentário Ligação feita para o cl…" at bounding box center [1051, 131] width 330 height 33
click at [1292, 118] on div "Contratos Contrato #b788c944 [GEOGRAPHIC_DATA] Parcela #1 [GEOGRAPHIC_DATA] #1 …" at bounding box center [764, 209] width 1123 height 1021
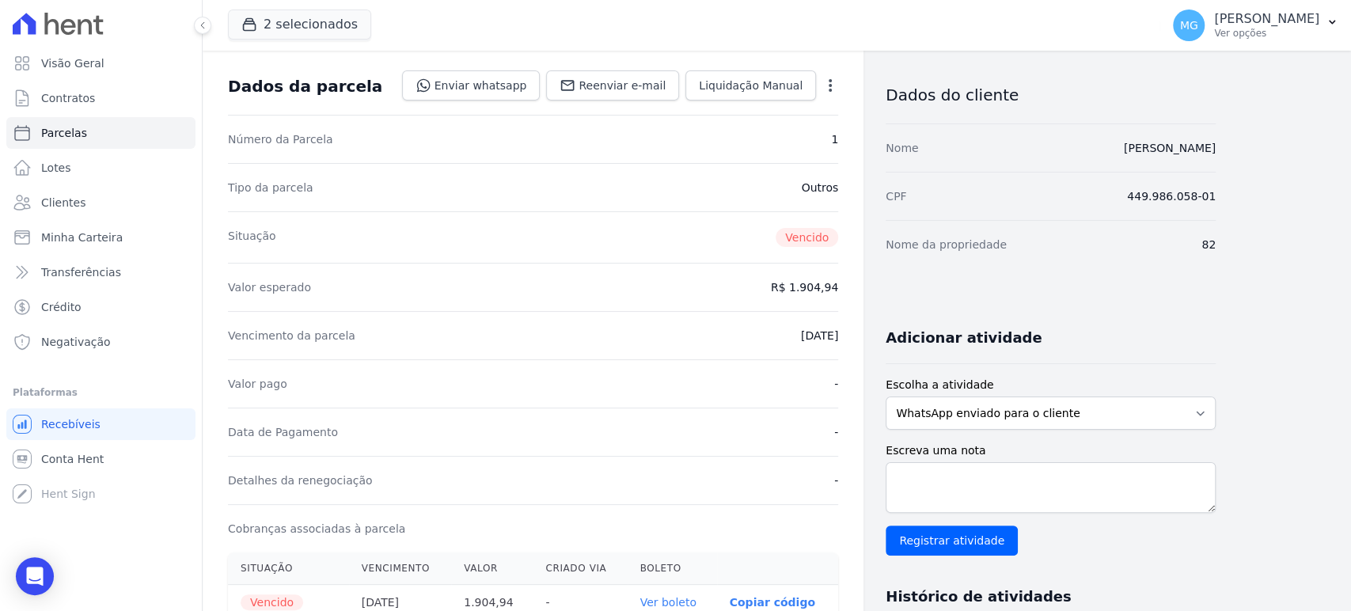
scroll to position [61, 0]
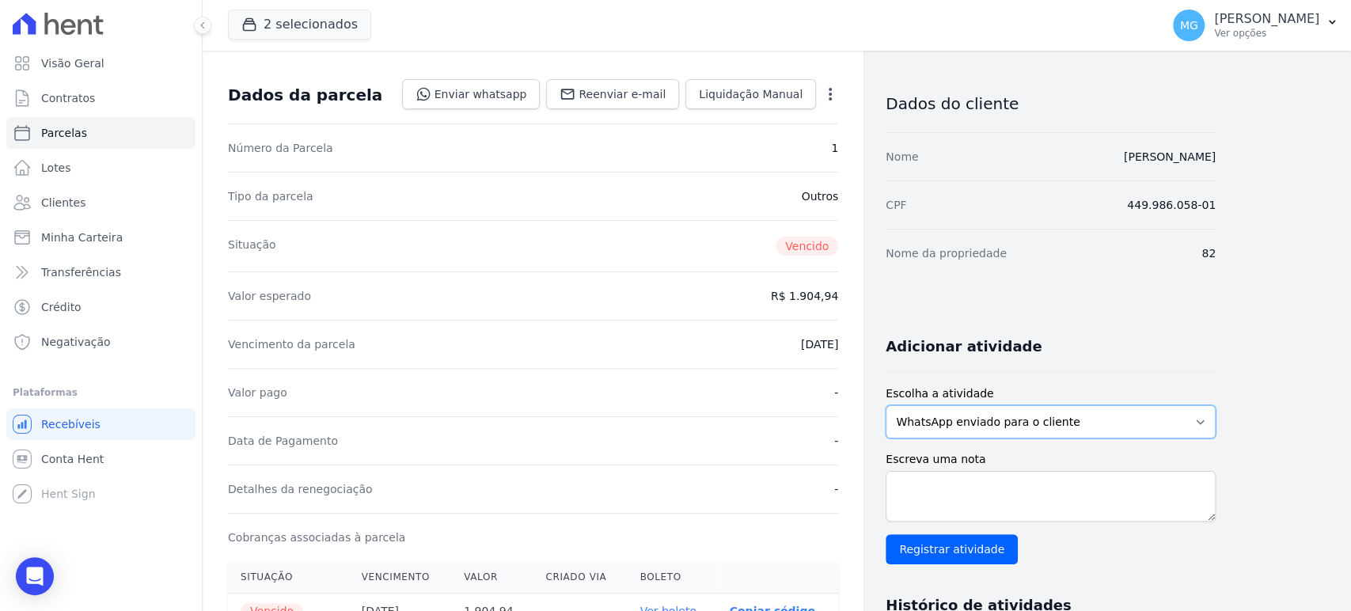
drag, startPoint x: 992, startPoint y: 425, endPoint x: 1072, endPoint y: 414, distance: 80.7
click at [993, 423] on select "WhatsApp enviado para o cliente Adicionar um comentário Ligação feita para o cl…" at bounding box center [1051, 421] width 330 height 33
click at [1292, 204] on div "Contratos Contrato #b788c944 [GEOGRAPHIC_DATA] Parcela #1 [GEOGRAPHIC_DATA] #1 …" at bounding box center [764, 500] width 1123 height 1021
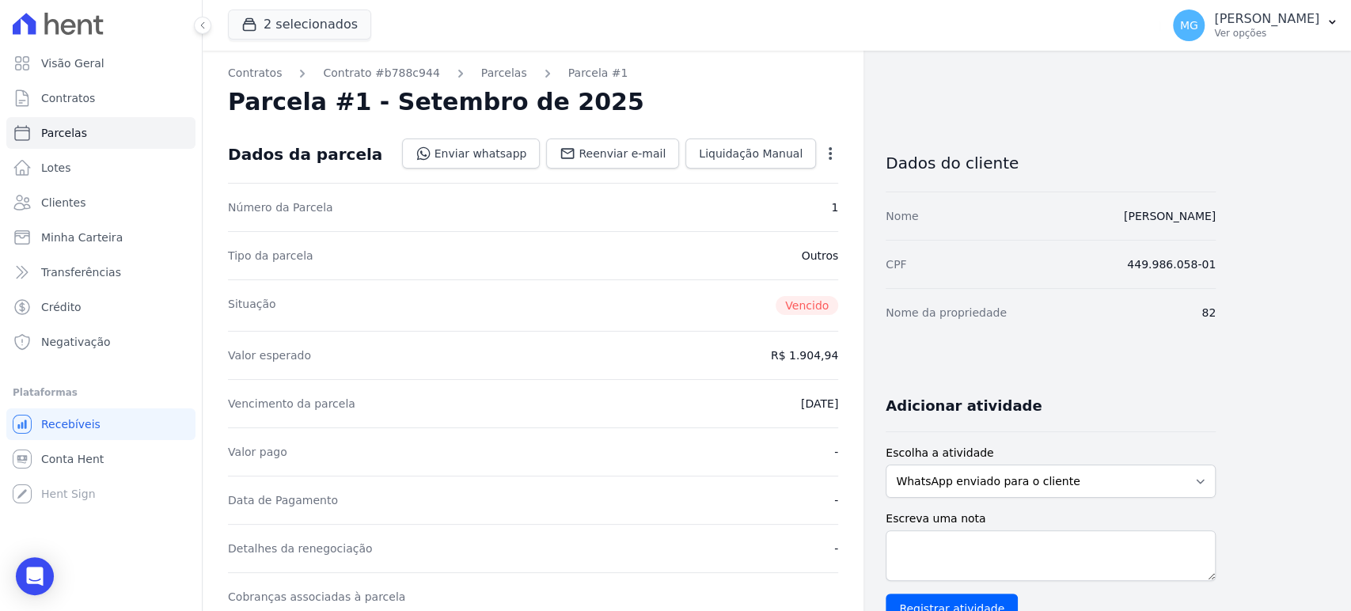
scroll to position [0, 0]
drag, startPoint x: 789, startPoint y: 304, endPoint x: 841, endPoint y: 307, distance: 51.5
click at [841, 307] on div "Contratos Contrato #b788c944 [GEOGRAPHIC_DATA] Parcela #1 [GEOGRAPHIC_DATA] #1 …" at bounding box center [533, 561] width 661 height 1021
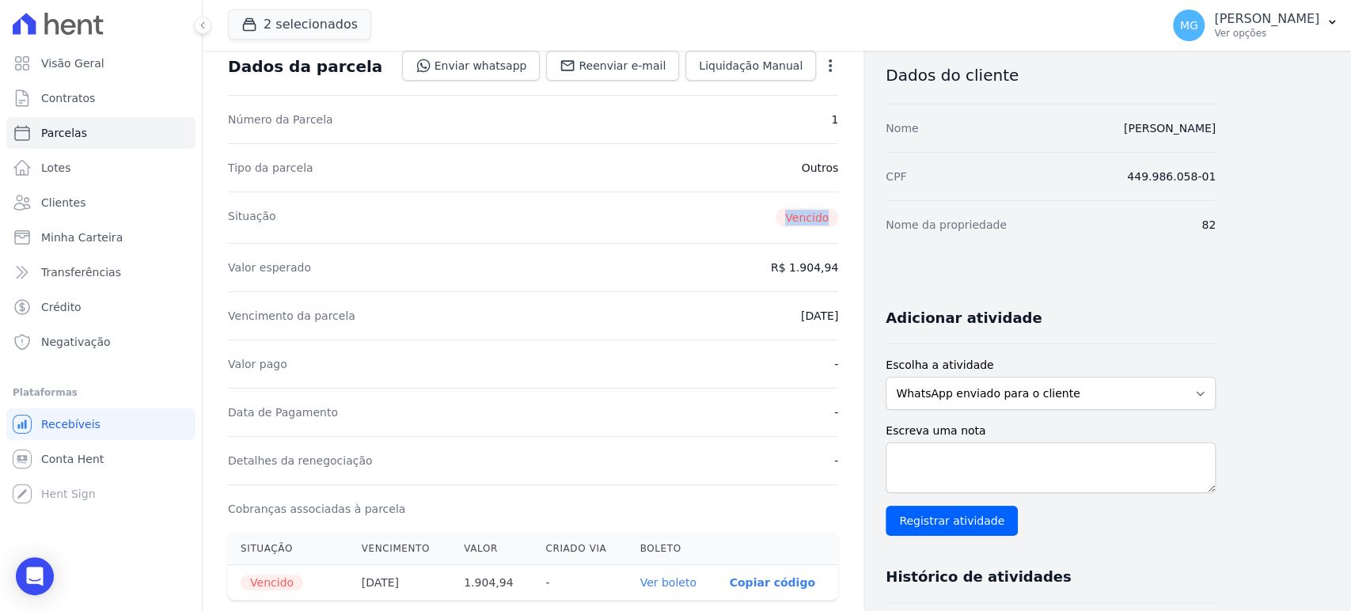
scroll to position [176, 0]
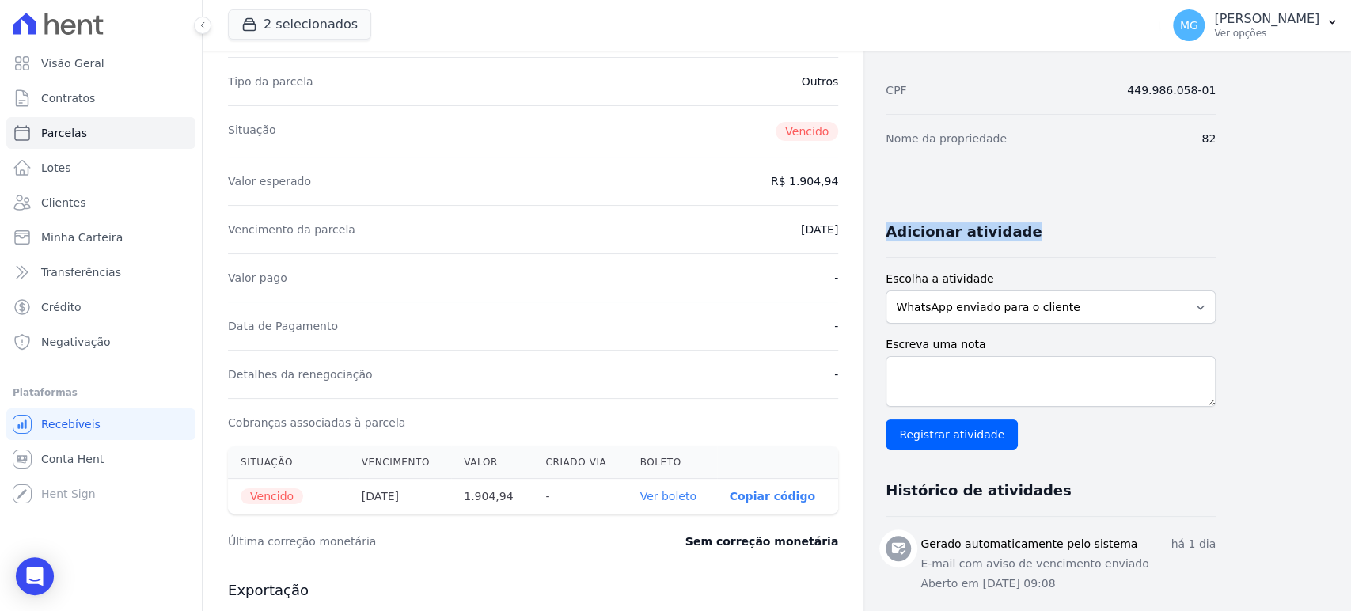
drag, startPoint x: 886, startPoint y: 231, endPoint x: 1027, endPoint y: 233, distance: 140.9
click at [1027, 233] on div "Adicionar atividade" at bounding box center [1044, 226] width 343 height 32
click at [1057, 236] on div "Adicionar atividade" at bounding box center [1044, 226] width 343 height 32
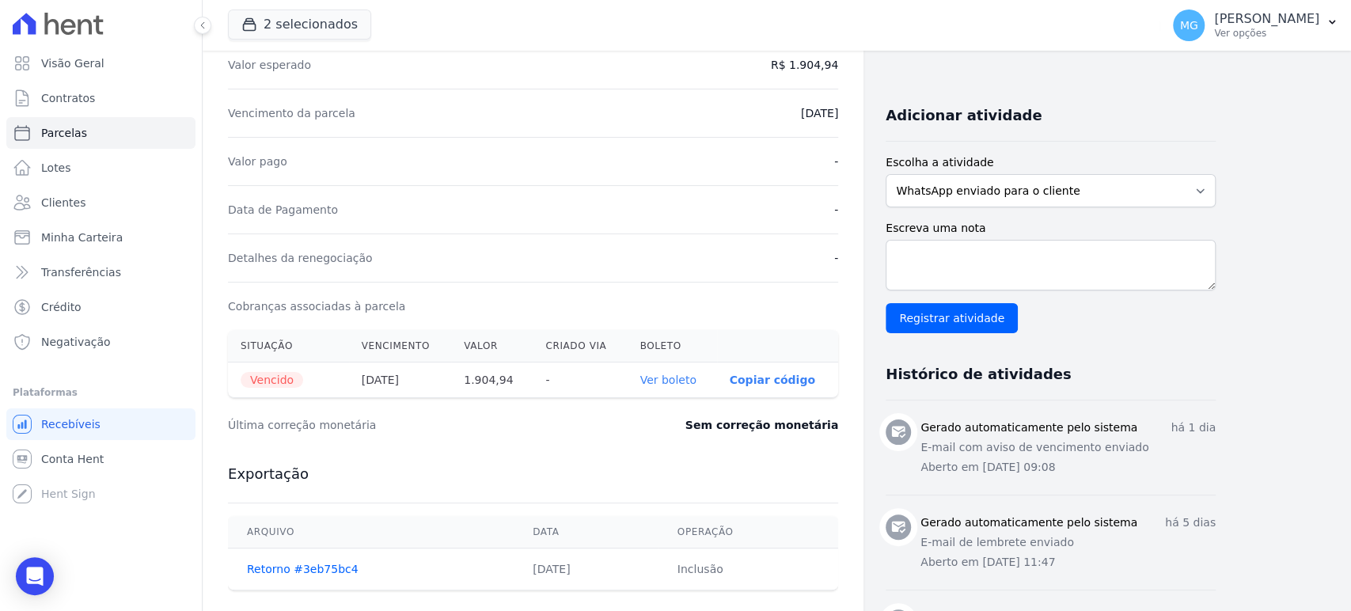
scroll to position [293, 0]
click at [993, 187] on select "WhatsApp enviado para o cliente Adicionar um comentário Ligação feita para o cl…" at bounding box center [1051, 189] width 330 height 33
click at [1019, 189] on select "WhatsApp enviado para o cliente Adicionar um comentário Ligação feita para o cl…" at bounding box center [1051, 189] width 330 height 33
click at [941, 251] on textarea "Escreva uma nota" at bounding box center [1051, 264] width 330 height 51
click at [958, 188] on select "WhatsApp enviado para o cliente Adicionar um comentário Ligação feita para o cl…" at bounding box center [1051, 189] width 330 height 33
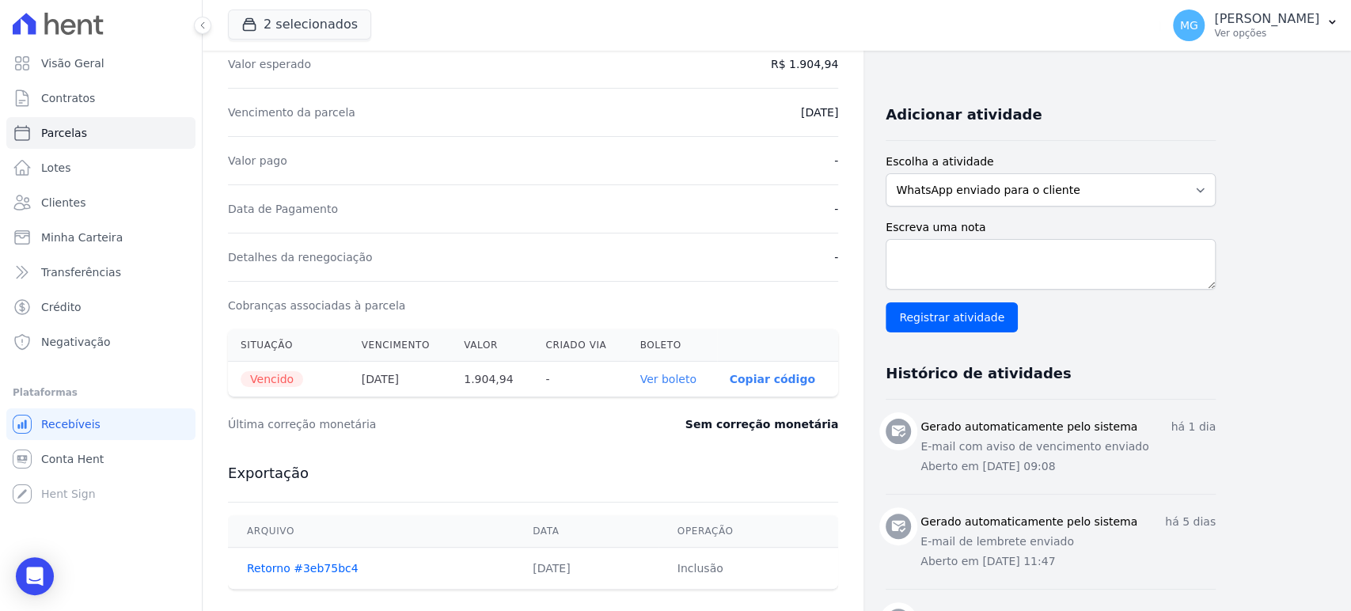
click at [1278, 157] on div "Contratos Contrato #b788c944 [GEOGRAPHIC_DATA] Parcela #1 [GEOGRAPHIC_DATA] #1 …" at bounding box center [764, 268] width 1123 height 1021
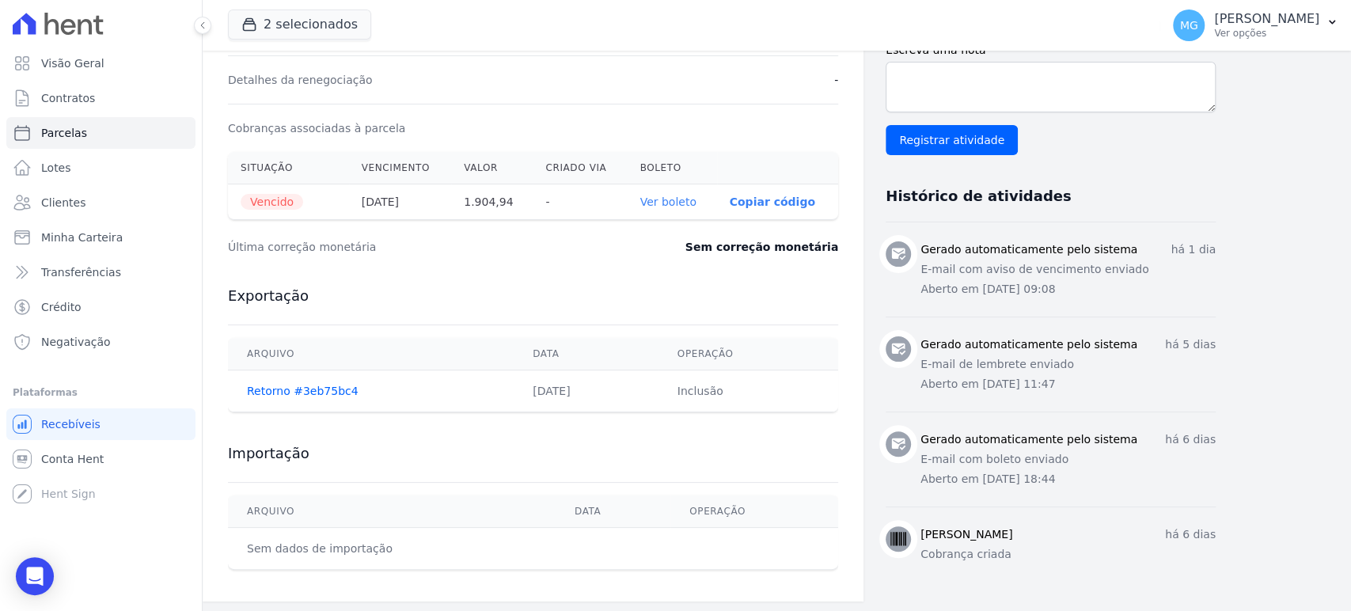
scroll to position [471, 0]
drag, startPoint x: 962, startPoint y: 247, endPoint x: 1214, endPoint y: 238, distance: 251.8
click at [1214, 238] on li "Gerado automaticamente pelo sistema há 1 dia E-mail com aviso de vencimento env…" at bounding box center [1051, 269] width 330 height 94
click at [1257, 268] on div "Contratos Contrato #b788c944 [GEOGRAPHIC_DATA] Parcela #1 [GEOGRAPHIC_DATA] #1 …" at bounding box center [764, 90] width 1123 height 1021
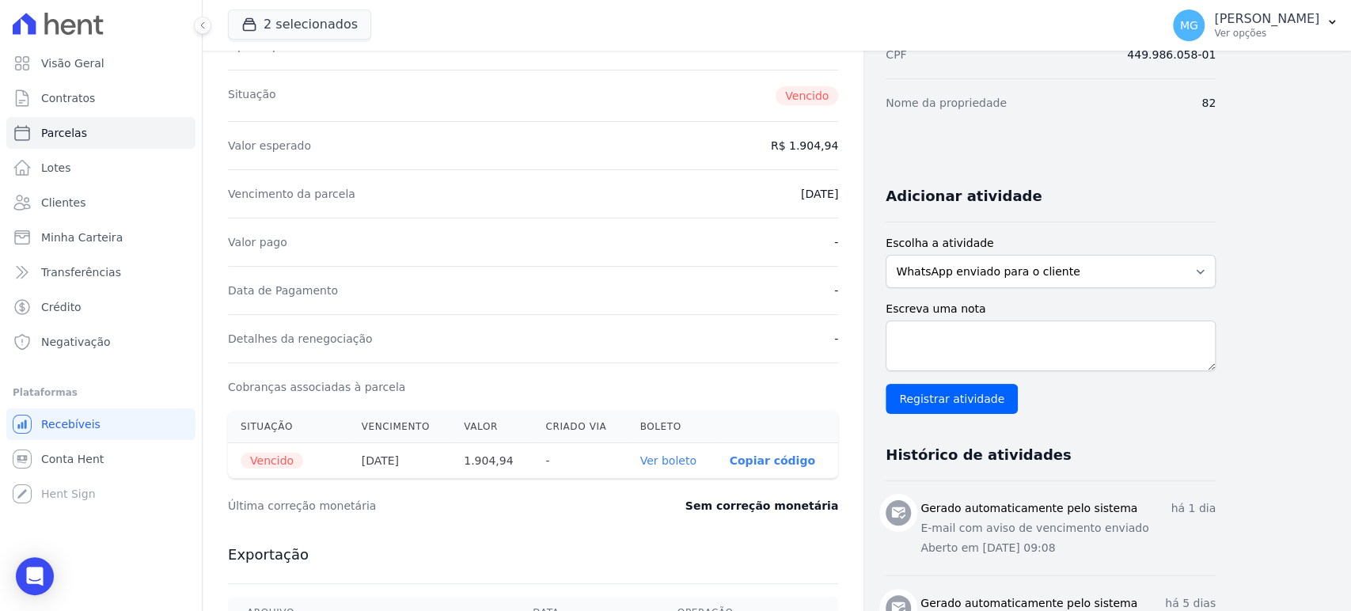
scroll to position [177, 0]
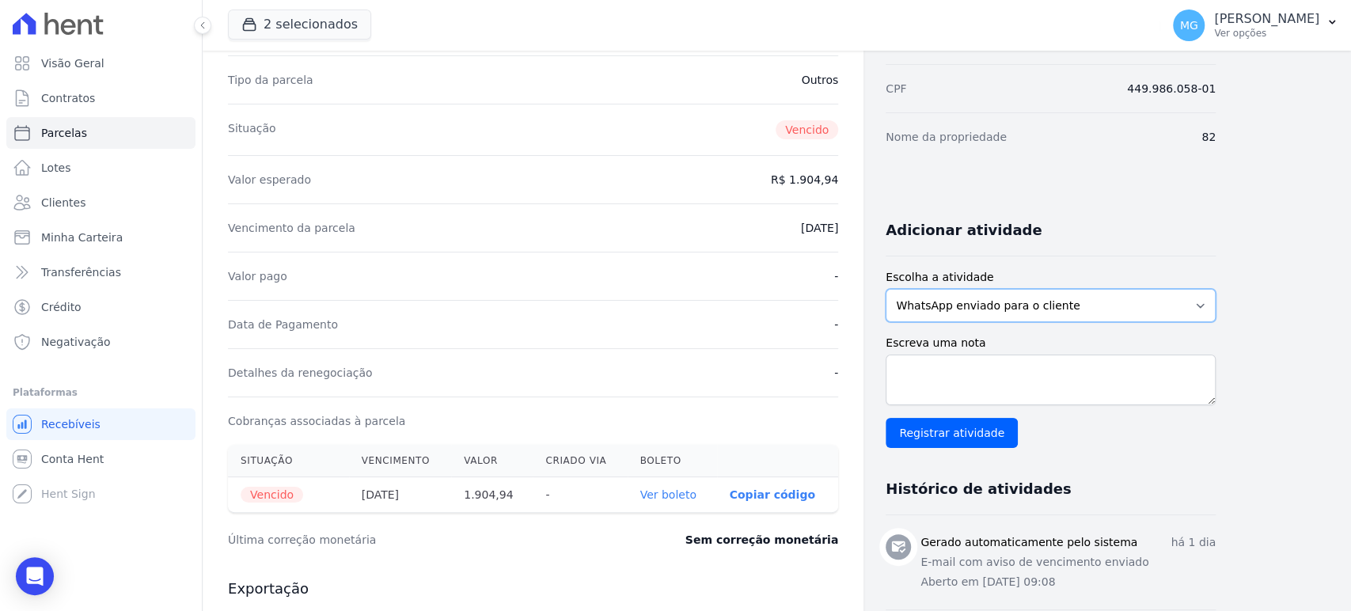
click at [1057, 312] on select "WhatsApp enviado para o cliente Adicionar um comentário Ligação feita para o cl…" at bounding box center [1051, 305] width 330 height 33
click at [956, 234] on h3 "Adicionar atividade" at bounding box center [964, 230] width 156 height 19
drag, startPoint x: 888, startPoint y: 229, endPoint x: 1061, endPoint y: 231, distance: 173.4
click at [1061, 231] on div "Adicionar atividade" at bounding box center [1044, 224] width 343 height 32
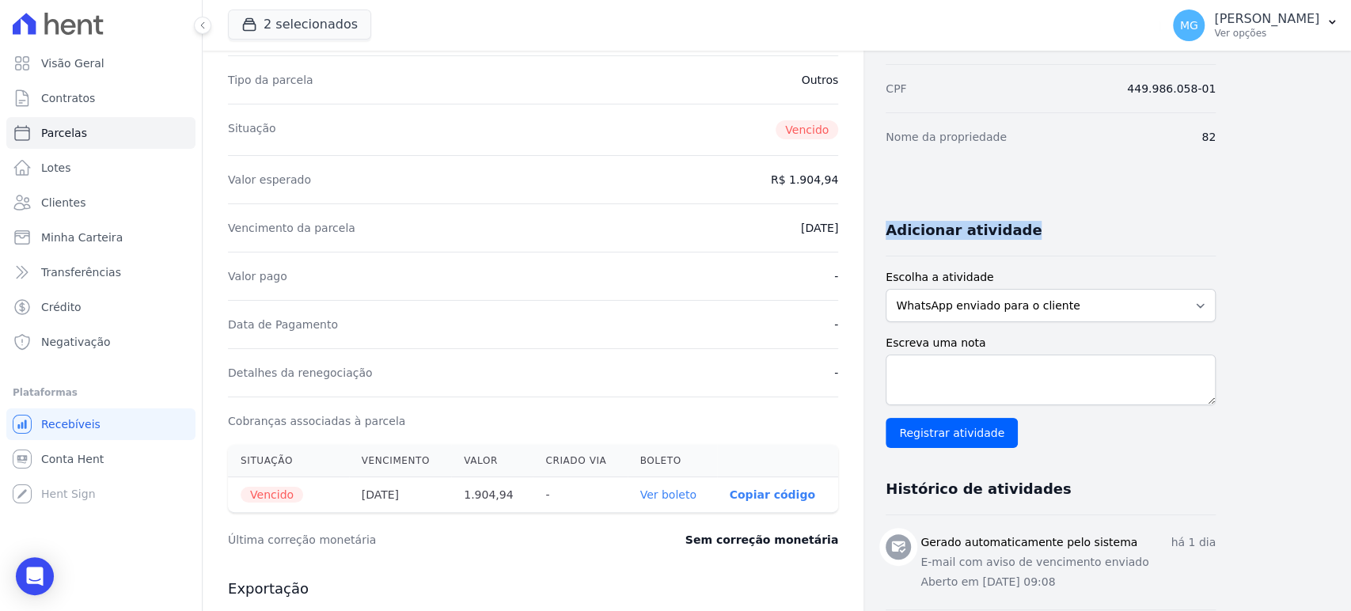
drag, startPoint x: 887, startPoint y: 226, endPoint x: 1049, endPoint y: 228, distance: 161.5
click at [1049, 228] on div "Adicionar atividade" at bounding box center [1044, 224] width 343 height 32
click at [1050, 228] on div "Adicionar atividade" at bounding box center [1044, 224] width 343 height 32
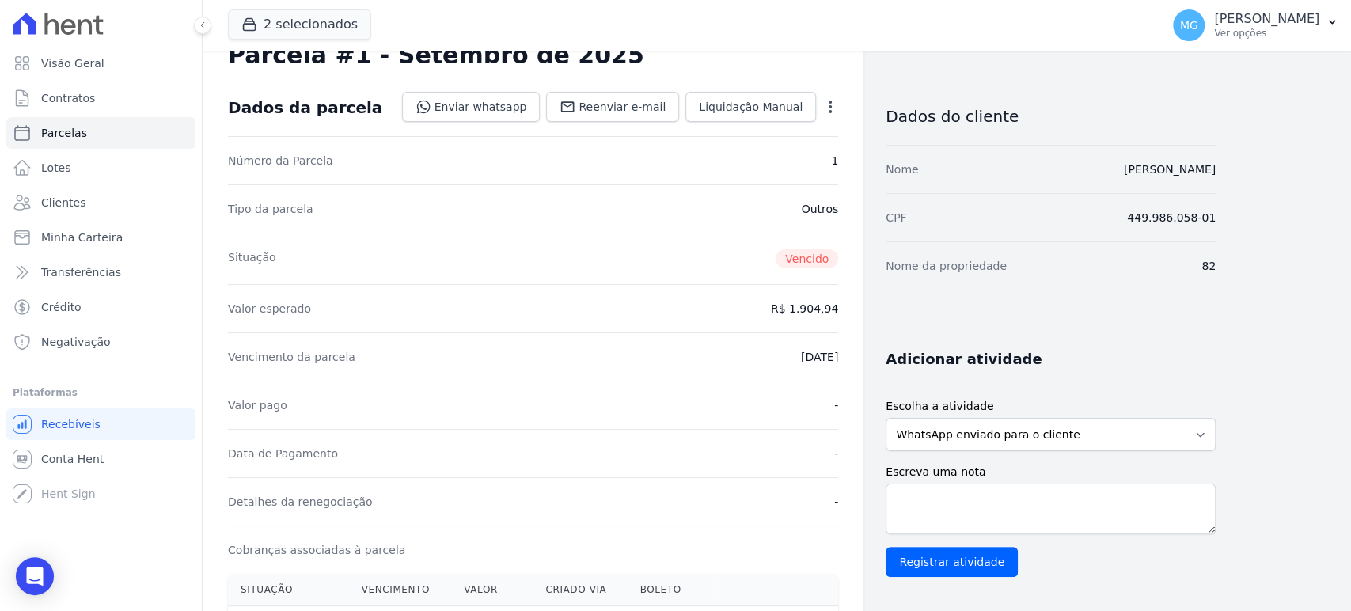
scroll to position [0, 0]
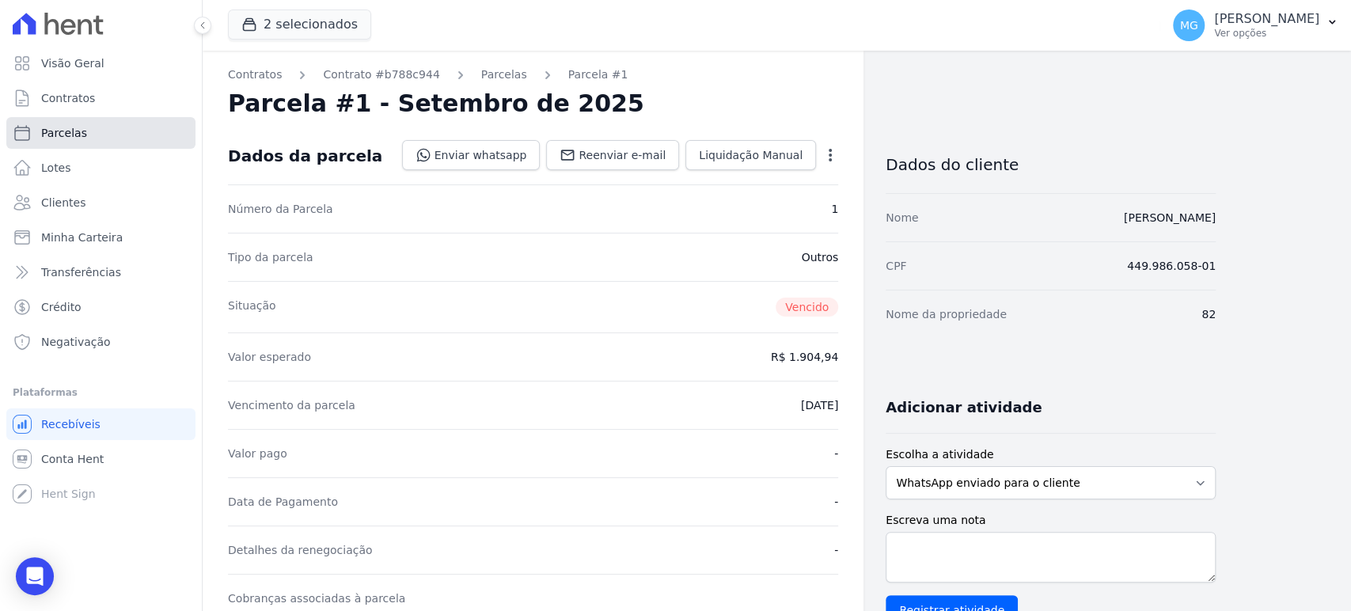
click at [63, 131] on span "Parcelas" at bounding box center [64, 133] width 46 height 16
select select
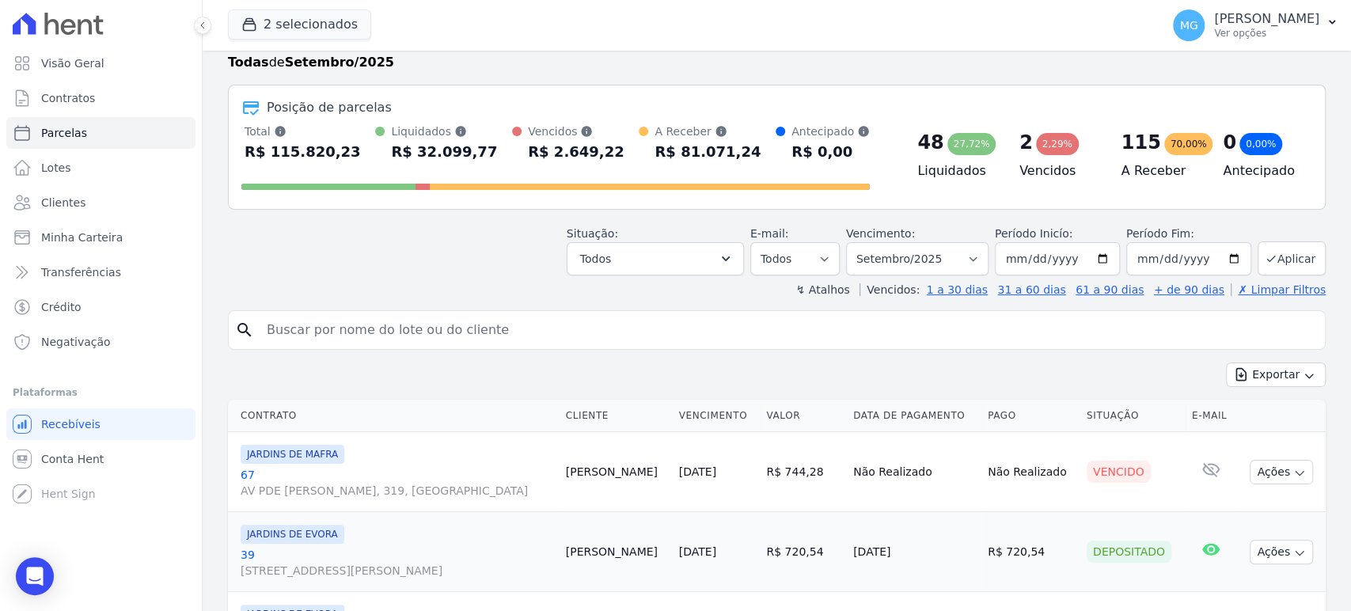
scroll to position [58, 0]
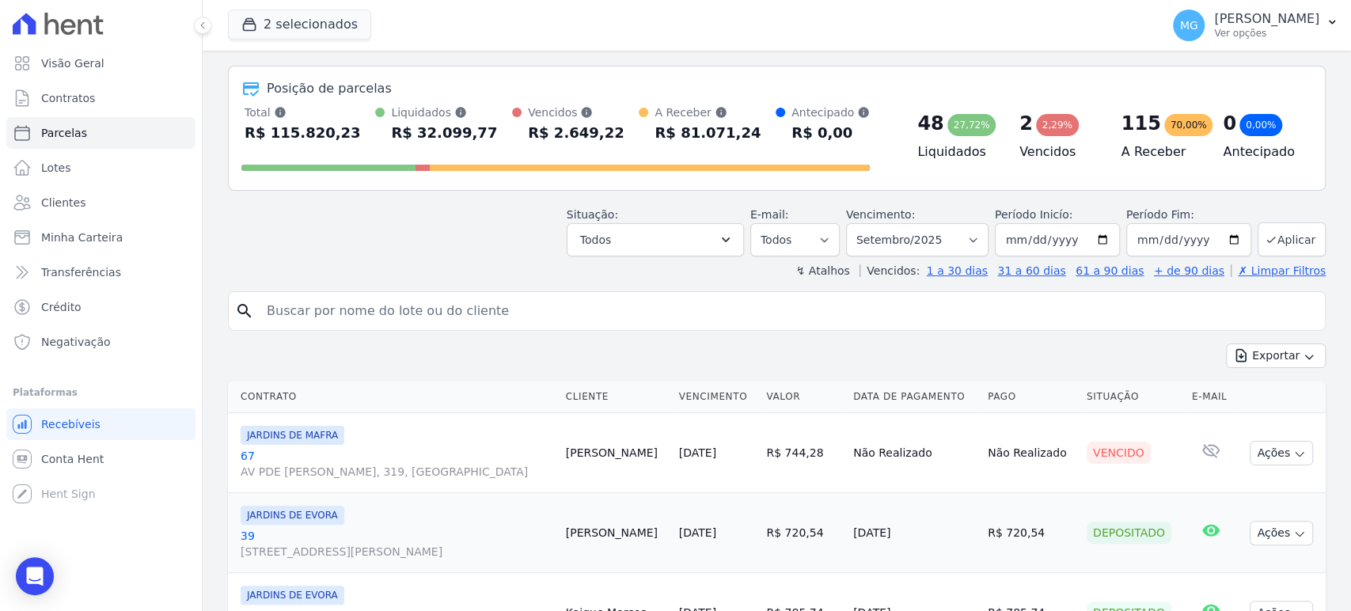
click at [549, 302] on input "search" at bounding box center [787, 311] width 1061 height 32
type input "87"
select select
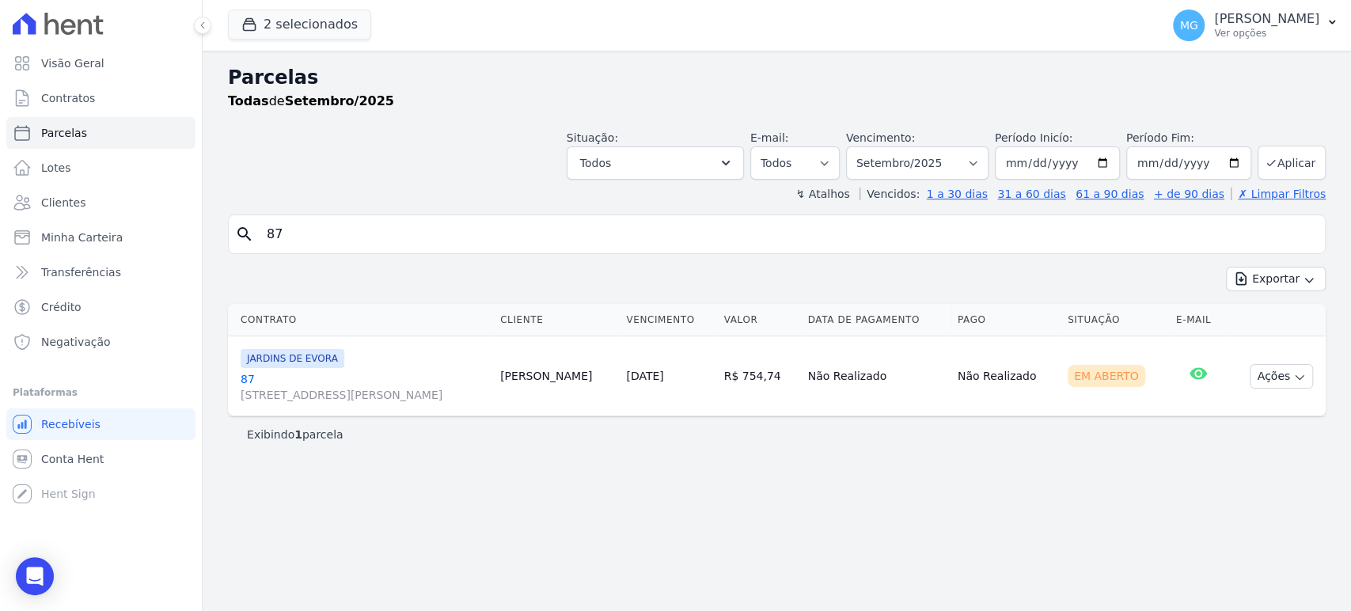
drag, startPoint x: 1141, startPoint y: 374, endPoint x: 705, endPoint y: 384, distance: 436.2
click at [705, 384] on tr "JARDINS DE EVORA [STREET_ADDRESS] [PERSON_NAME] [DATE] R$ 754,74 Não Realizado …" at bounding box center [777, 376] width 1098 height 80
click at [699, 486] on div "Parcelas Todas de Setembro/2025 Situação: Agendado Em Aberto Pago Processando C…" at bounding box center [777, 331] width 1148 height 560
click at [465, 110] on div "Todas de Setembro/2025" at bounding box center [777, 101] width 1098 height 19
click at [386, 226] on input "87" at bounding box center [787, 234] width 1061 height 32
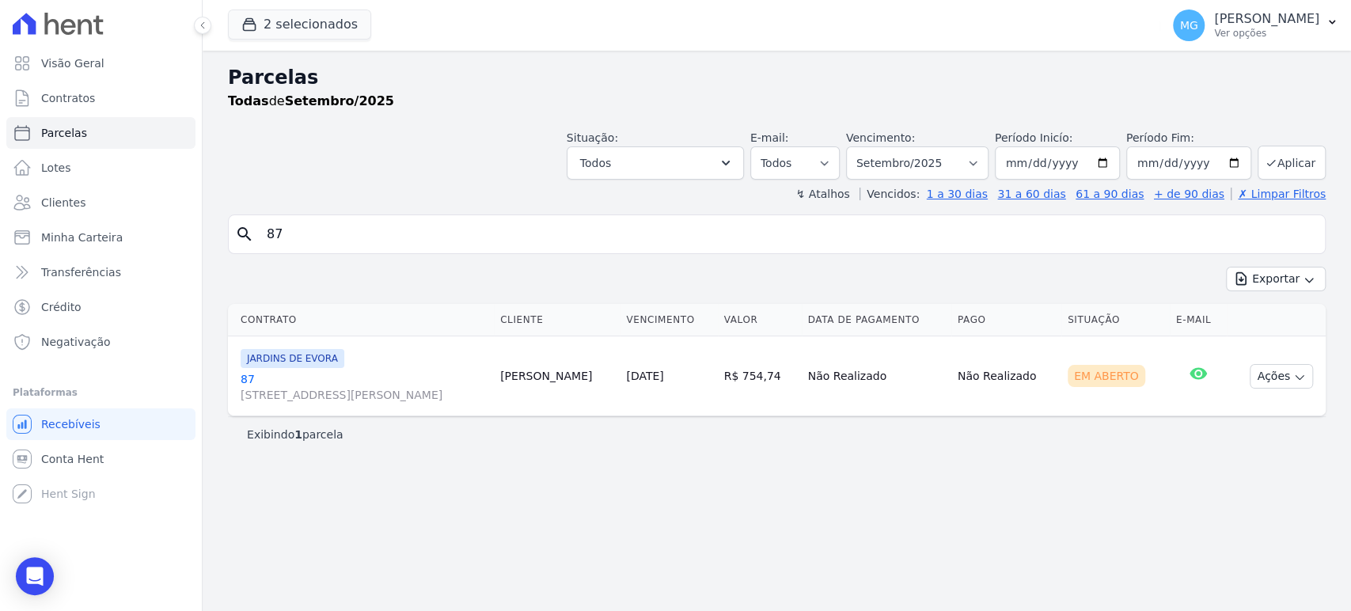
click at [386, 226] on input "87" at bounding box center [787, 234] width 1061 height 32
type input "26"
select select
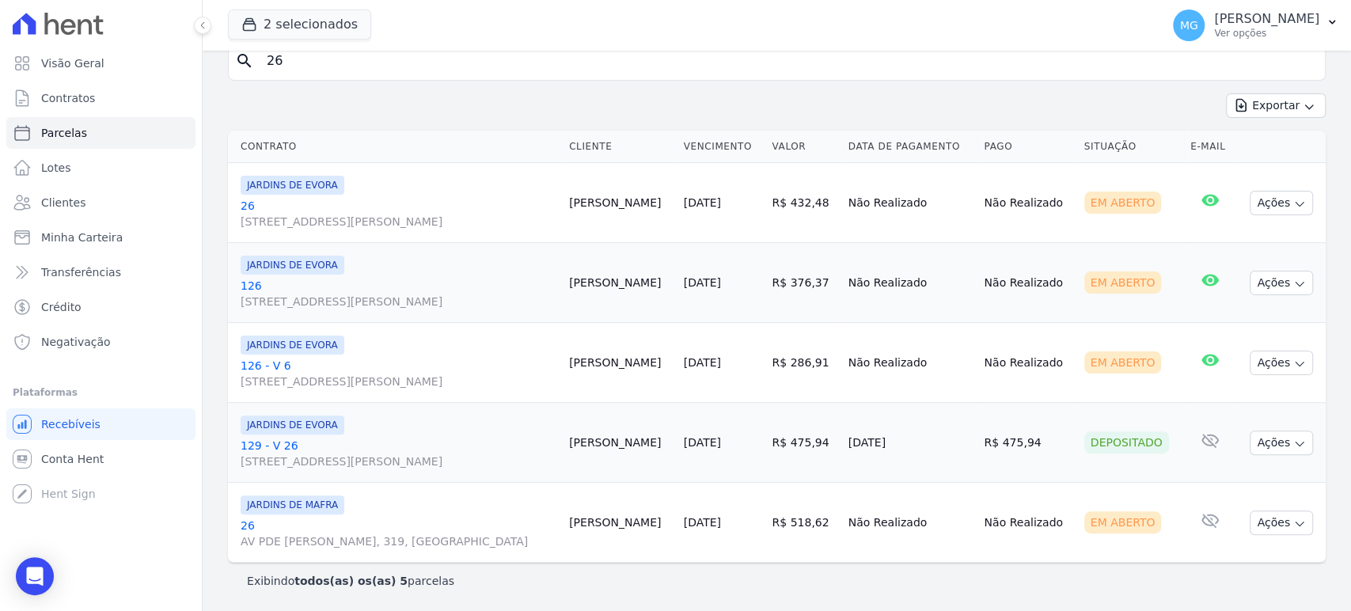
scroll to position [247, 0]
drag, startPoint x: 819, startPoint y: 153, endPoint x: 692, endPoint y: 151, distance: 127.4
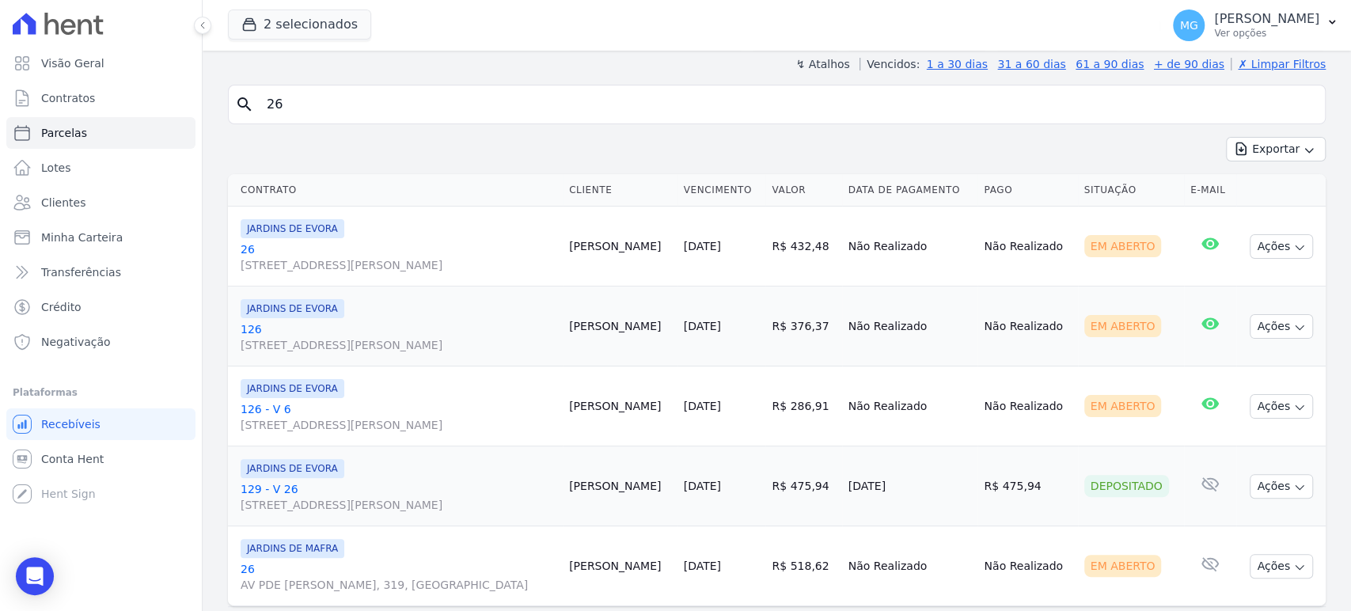
click at [419, 184] on th "Contrato" at bounding box center [395, 190] width 335 height 32
click at [481, 194] on th "Contrato" at bounding box center [395, 190] width 335 height 32
